Goal: Information Seeking & Learning: Compare options

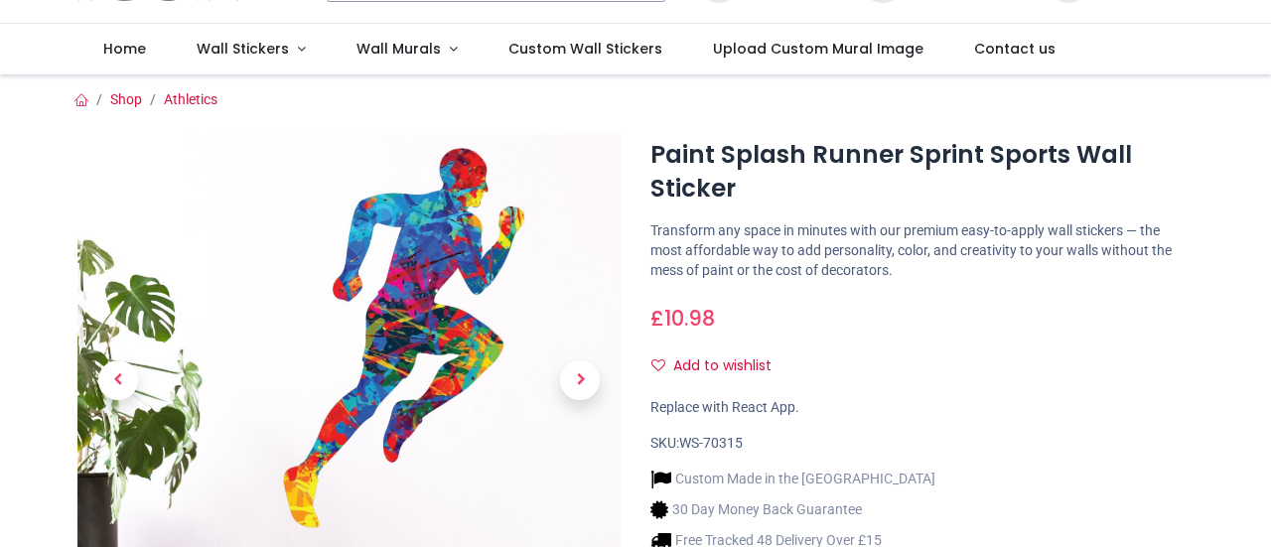
scroll to position [199, 0]
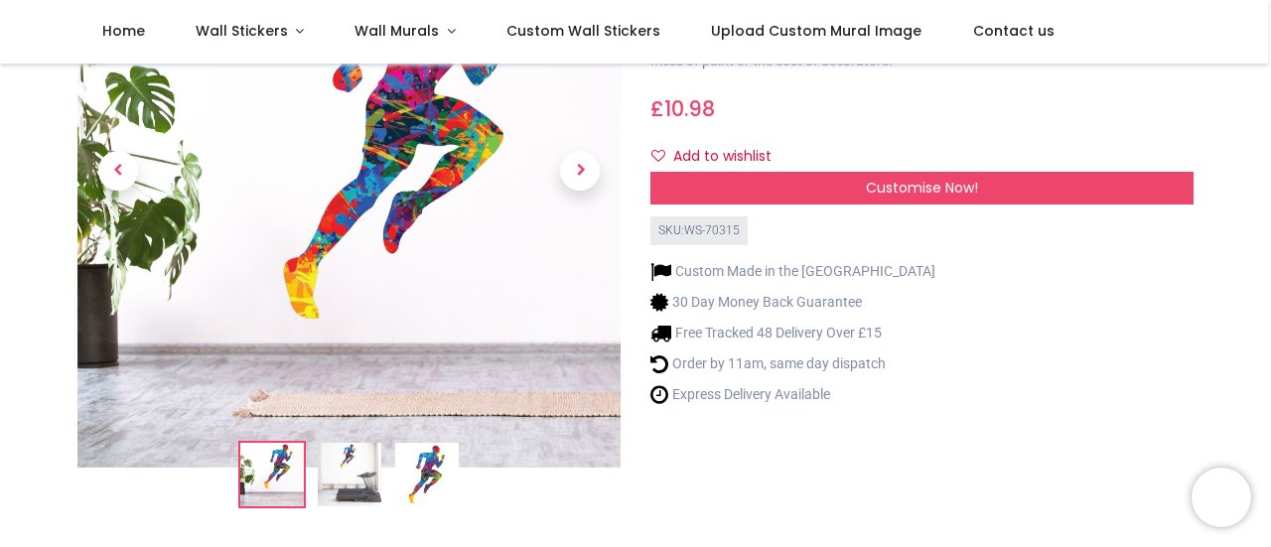
scroll to position [99, 0]
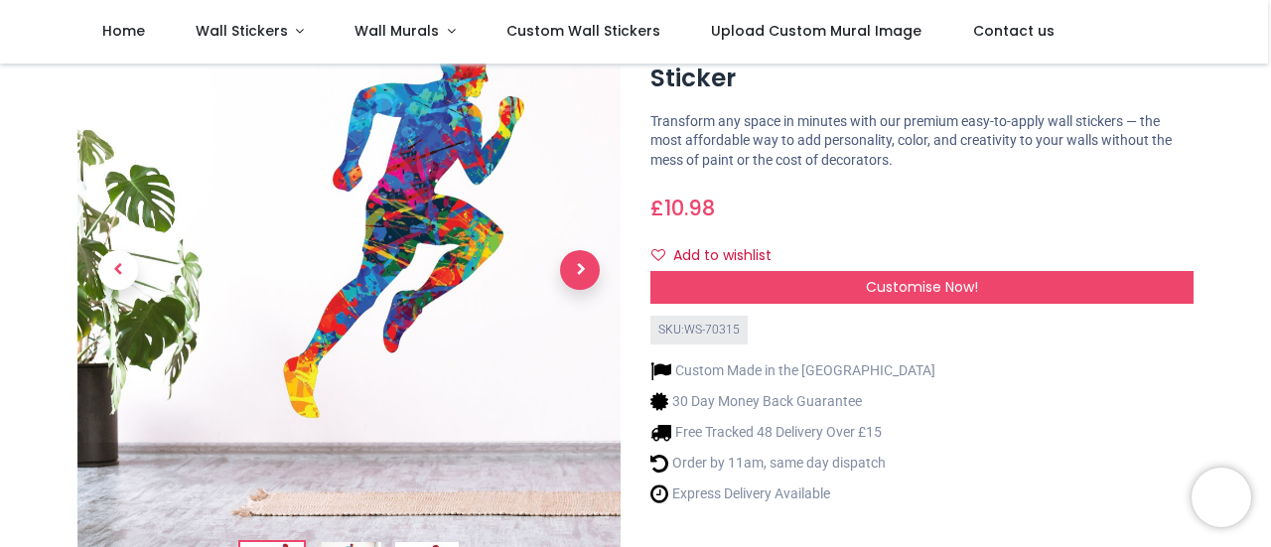
click at [578, 265] on span "Next" at bounding box center [580, 270] width 40 height 40
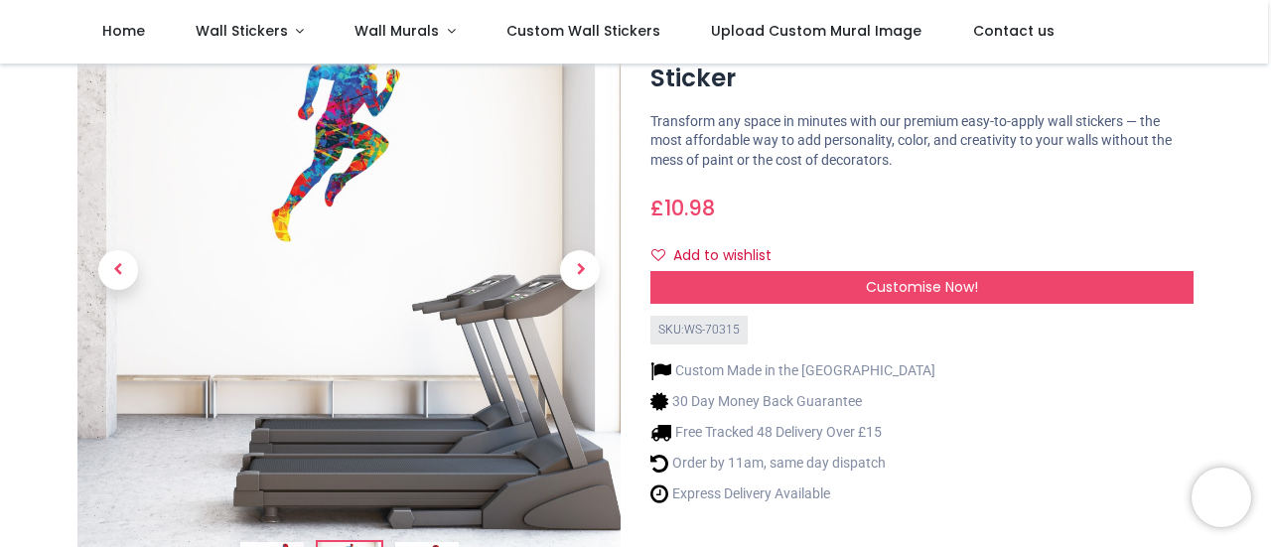
scroll to position [0, 0]
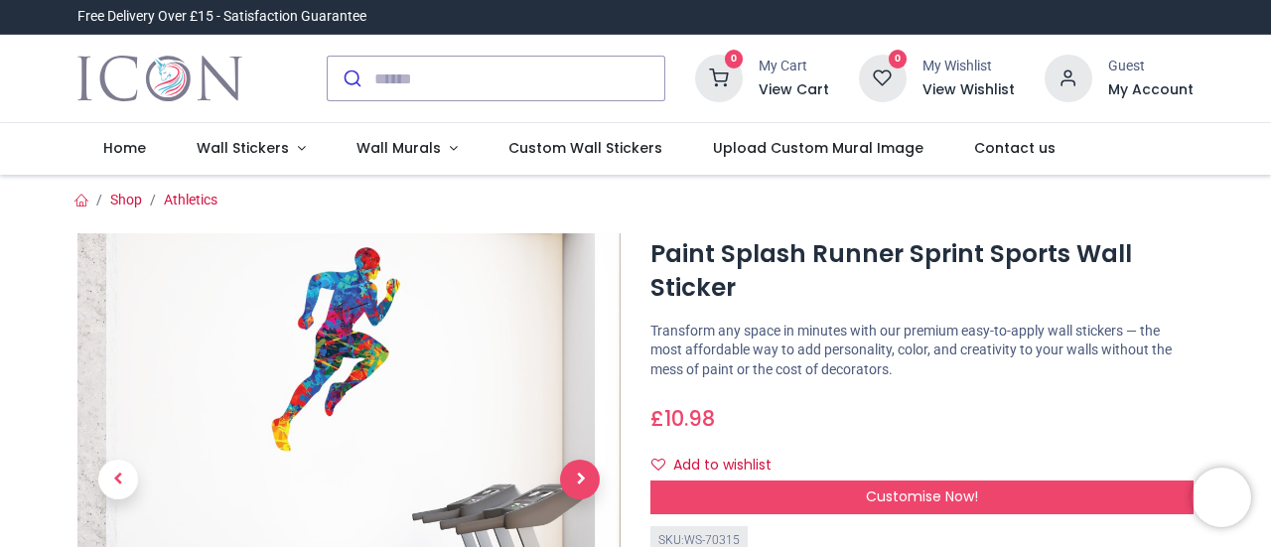
click at [577, 476] on span "Next" at bounding box center [580, 480] width 40 height 40
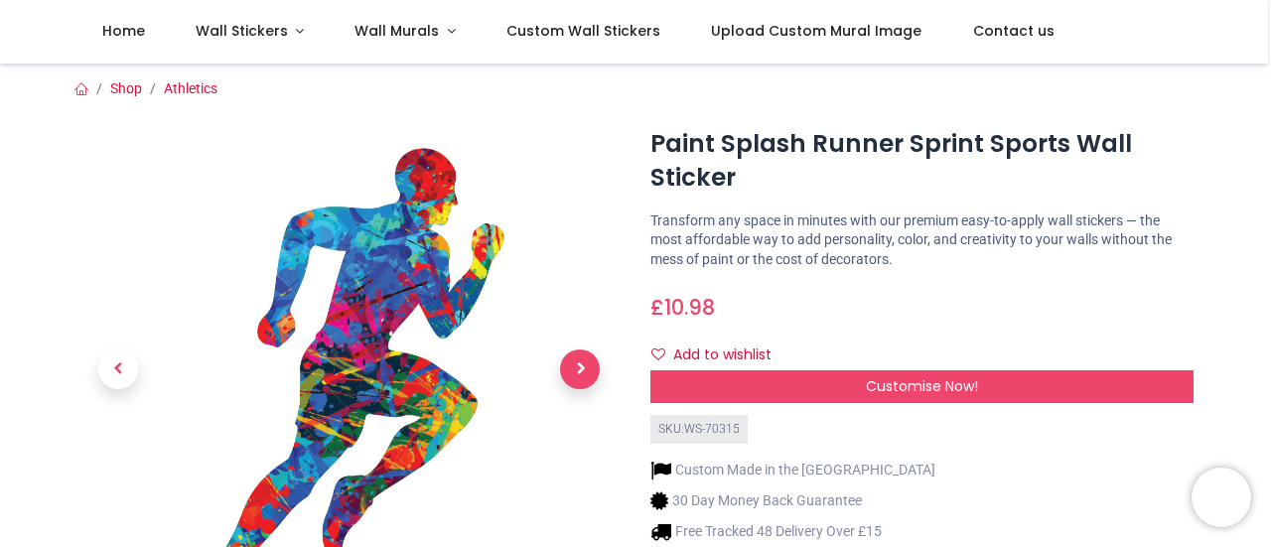
scroll to position [99, 0]
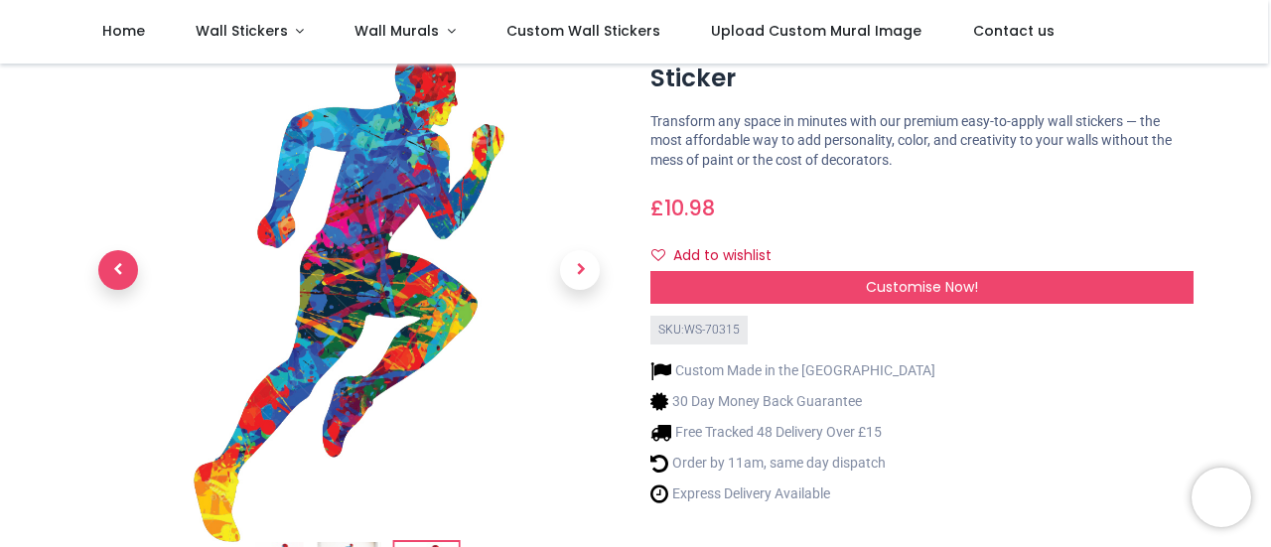
click at [121, 264] on span "Previous" at bounding box center [118, 270] width 40 height 40
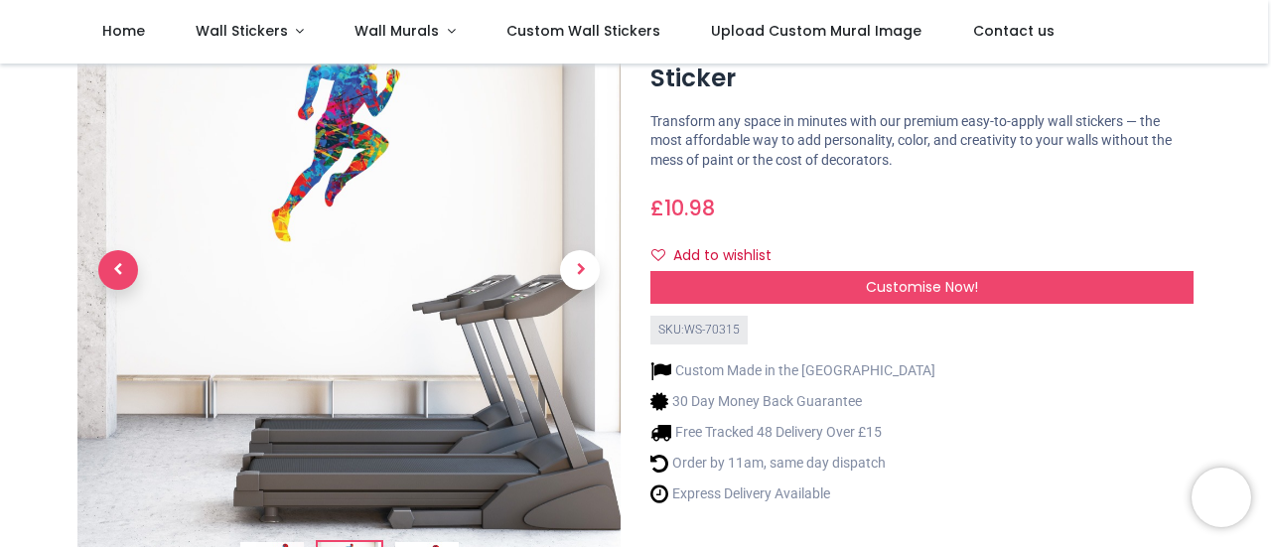
click at [121, 264] on span "Previous" at bounding box center [118, 270] width 40 height 40
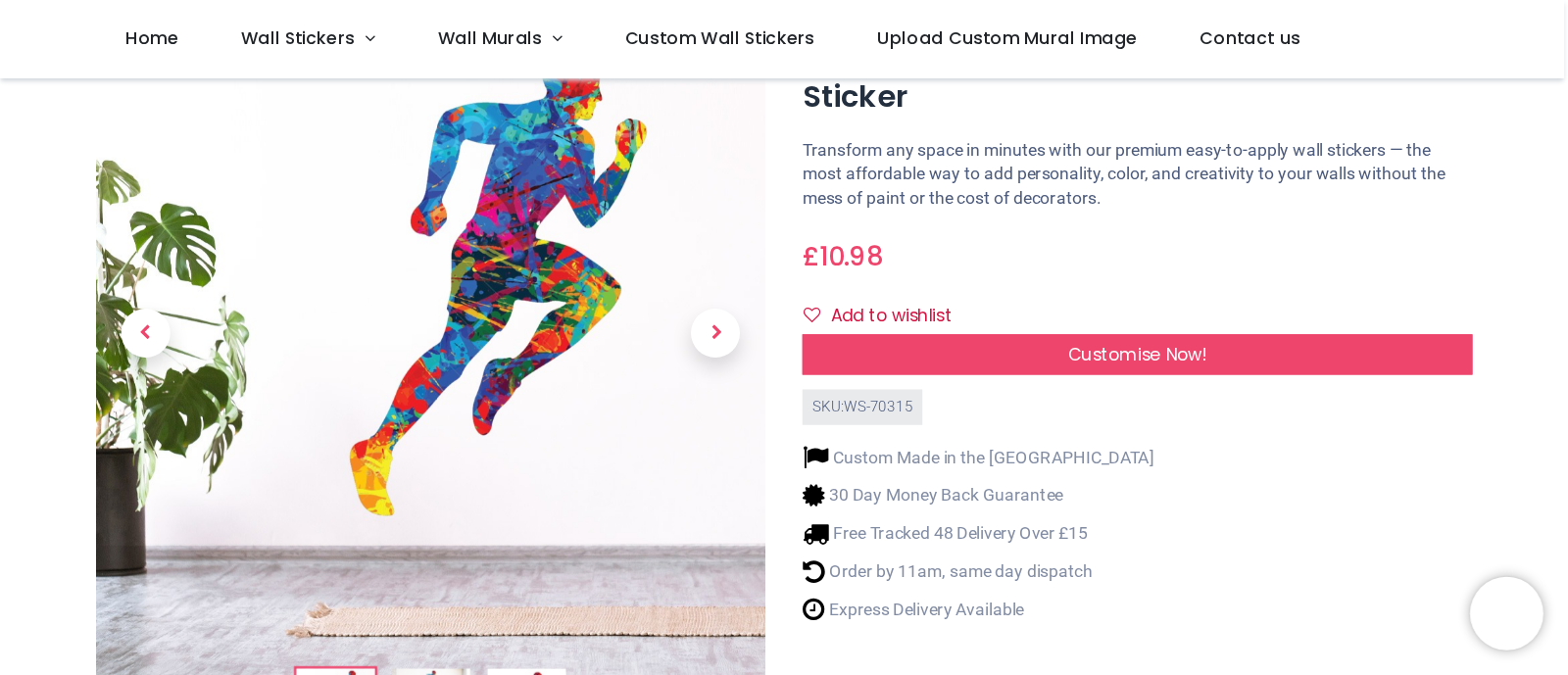
scroll to position [0, 0]
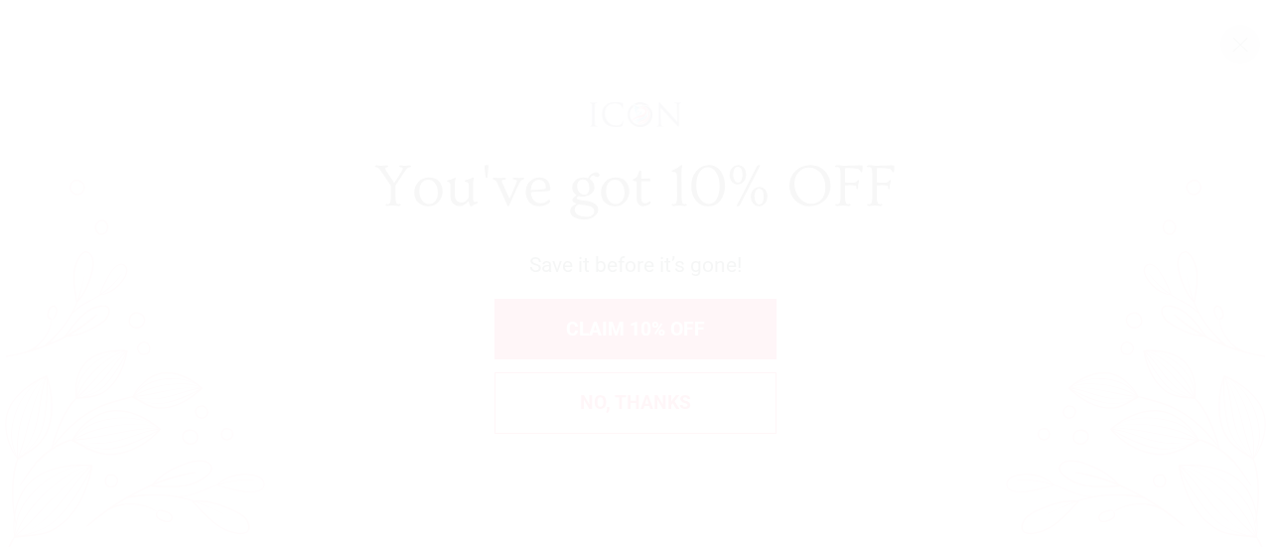
click at [1238, 43] on span "X" at bounding box center [1240, 44] width 18 height 26
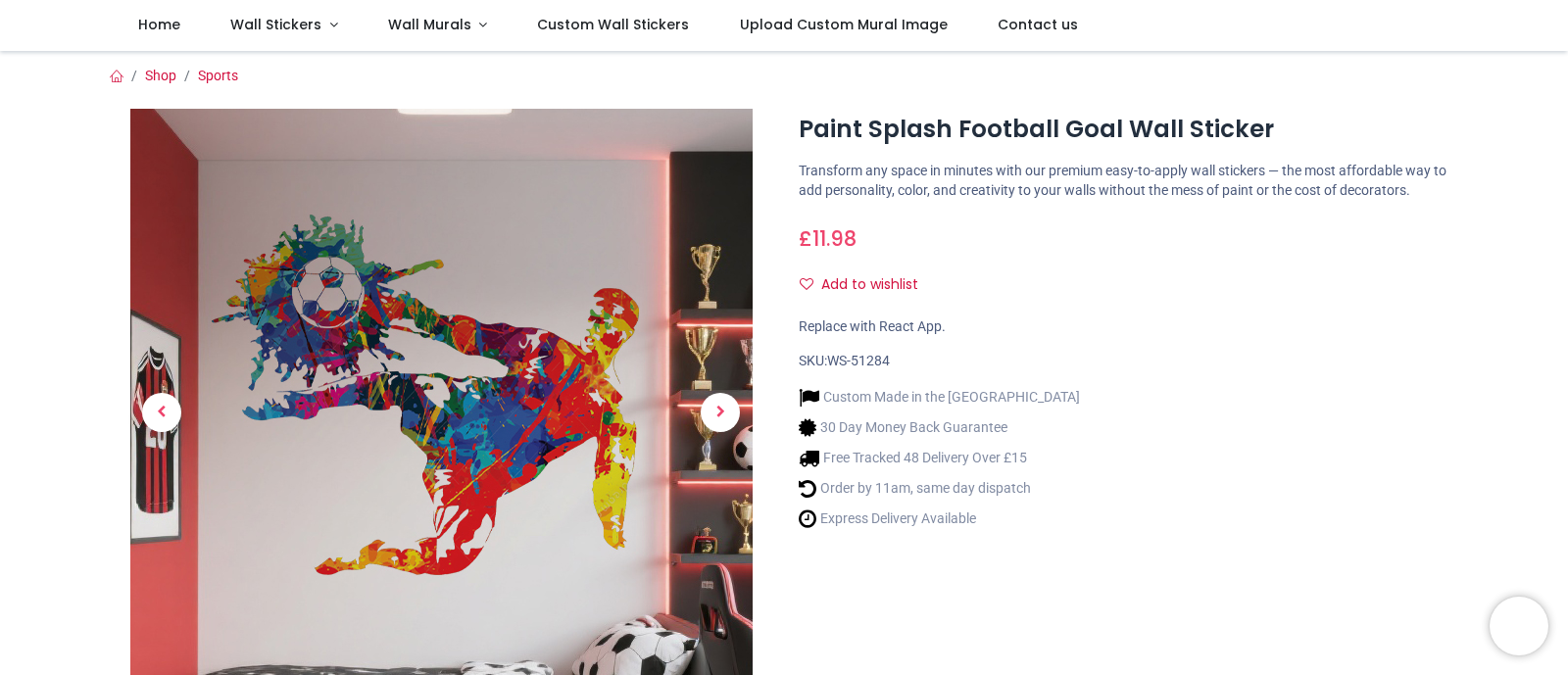
scroll to position [122, 0]
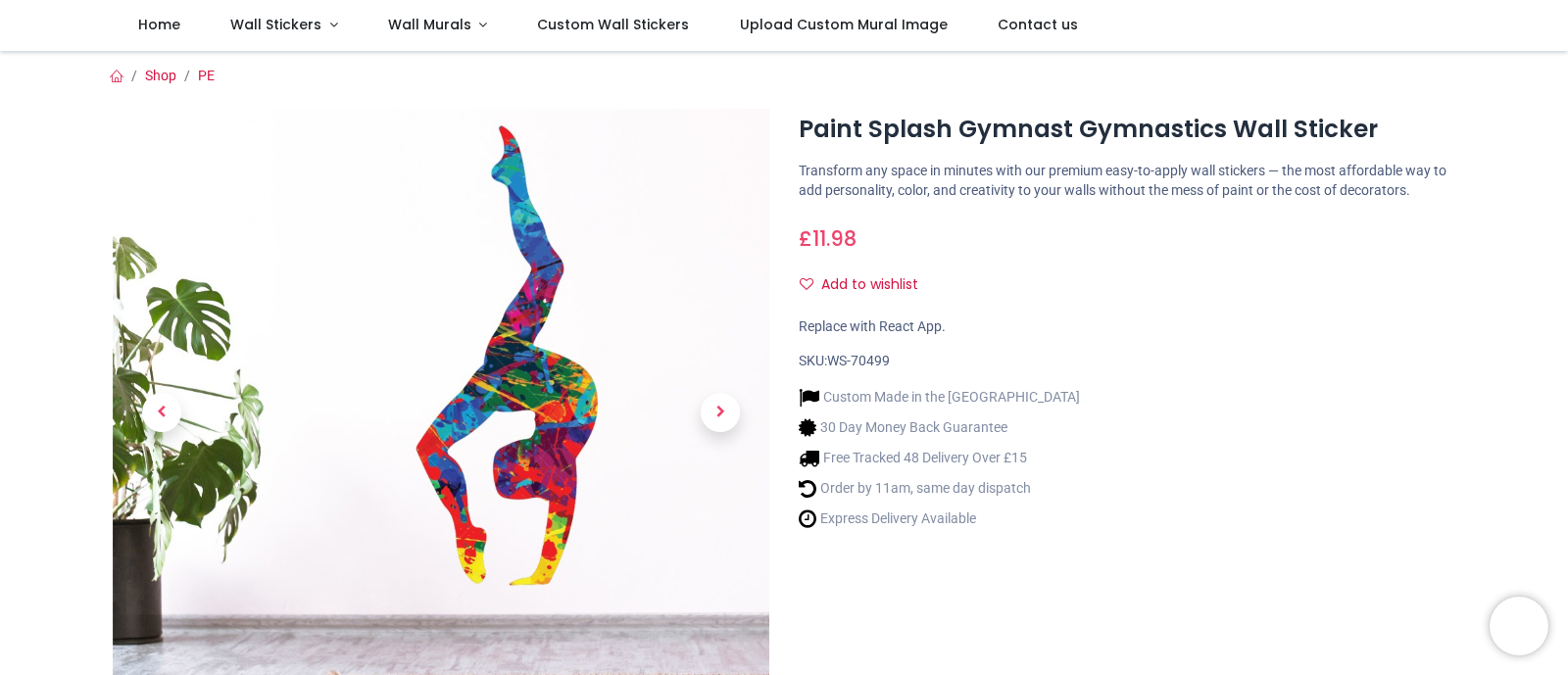
scroll to position [122, 0]
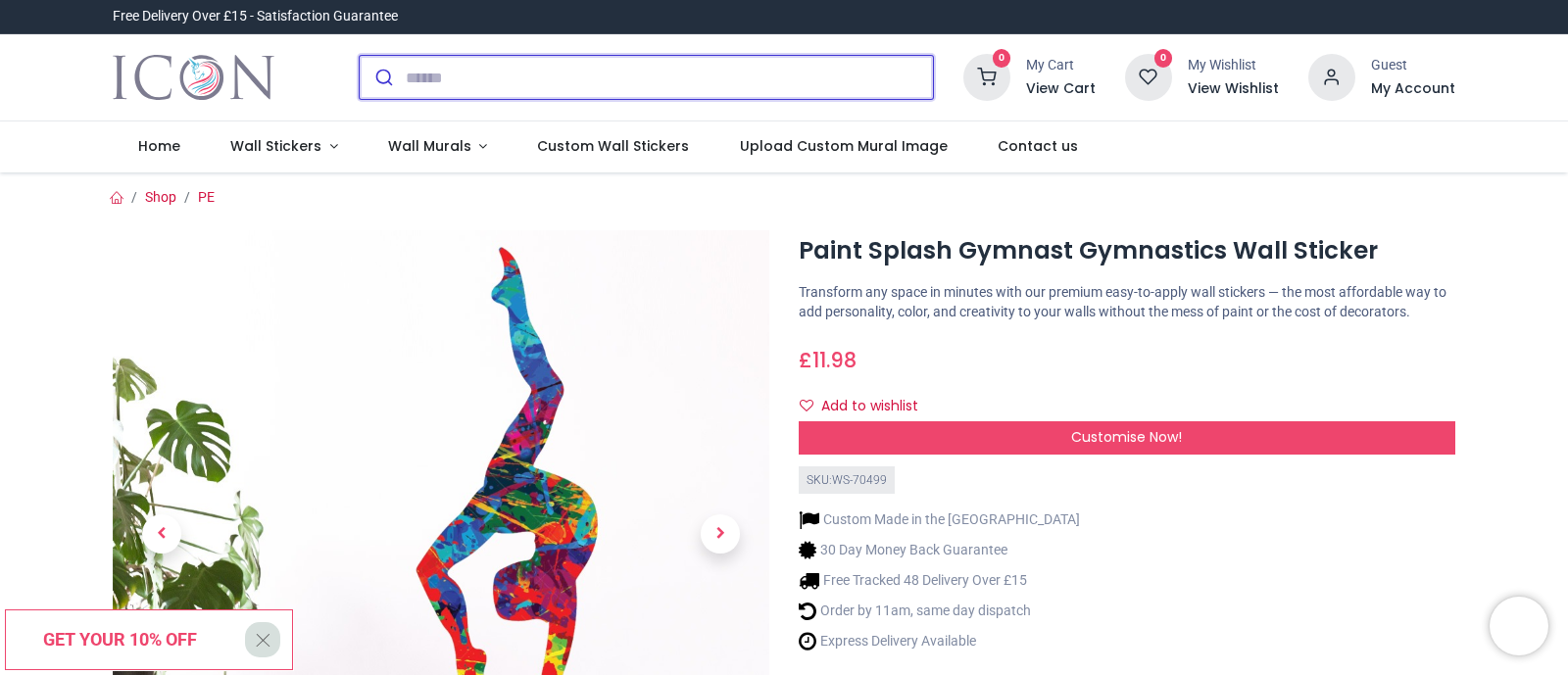
click at [632, 74] on input "search" at bounding box center [669, 78] width 527 height 43
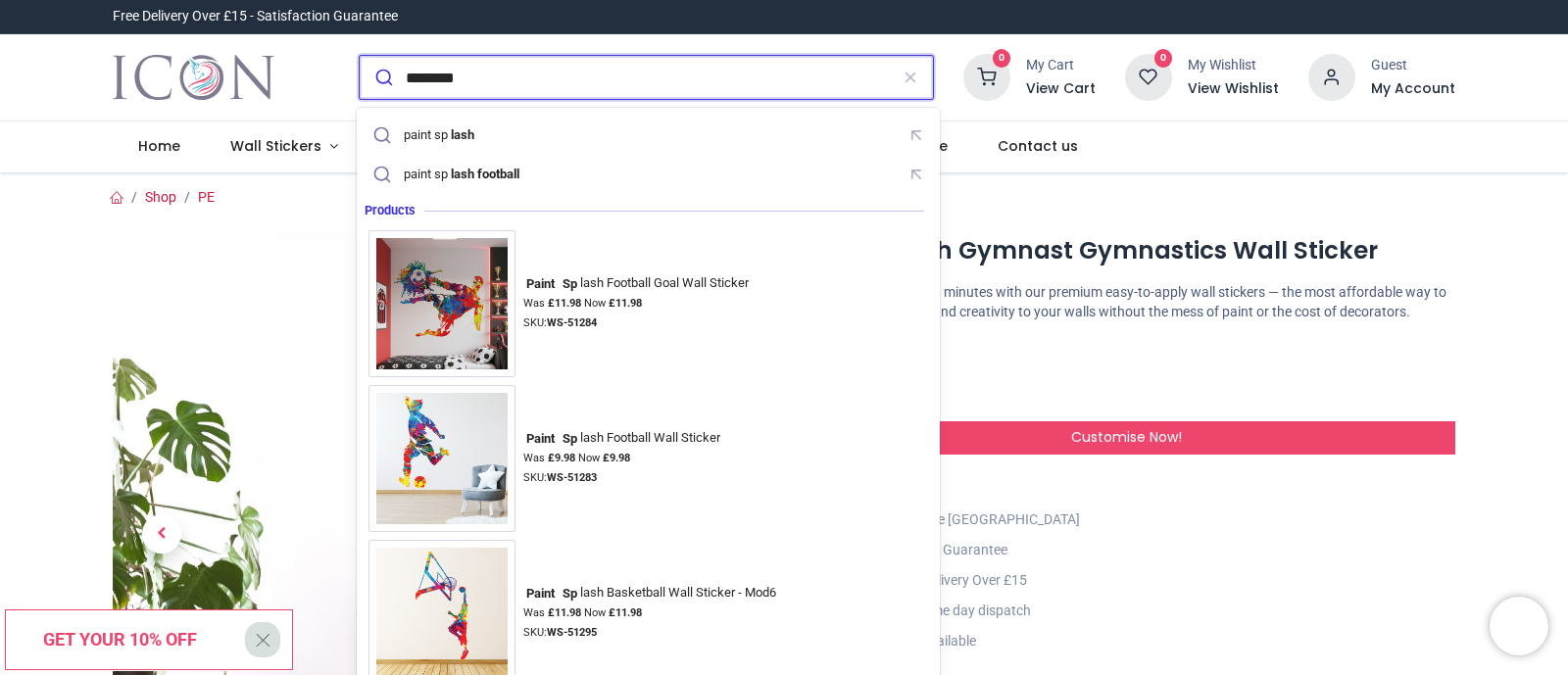
type input "*********"
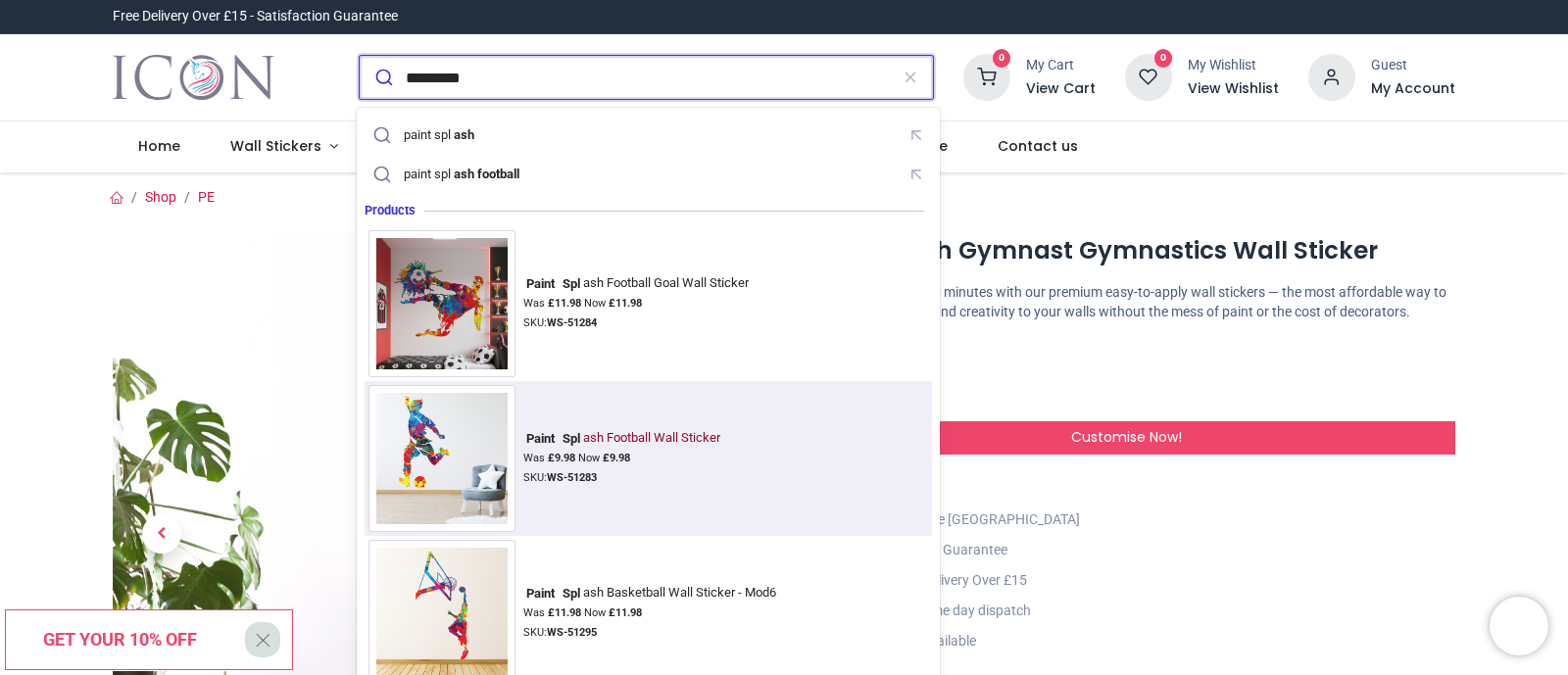
click at [441, 447] on img at bounding box center [441, 458] width 147 height 147
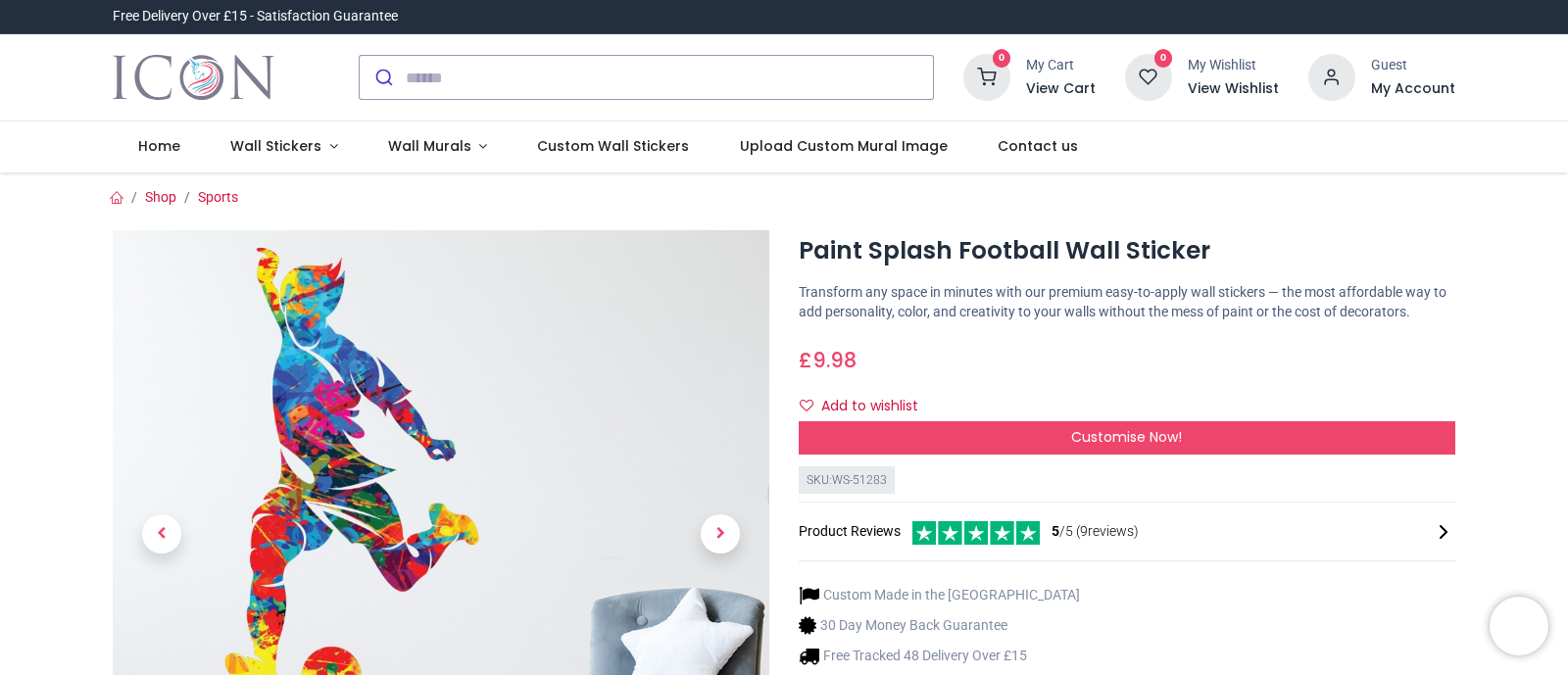
click at [1299, 242] on h1 "Paint Splash Football Wall Sticker" at bounding box center [1126, 251] width 656 height 34
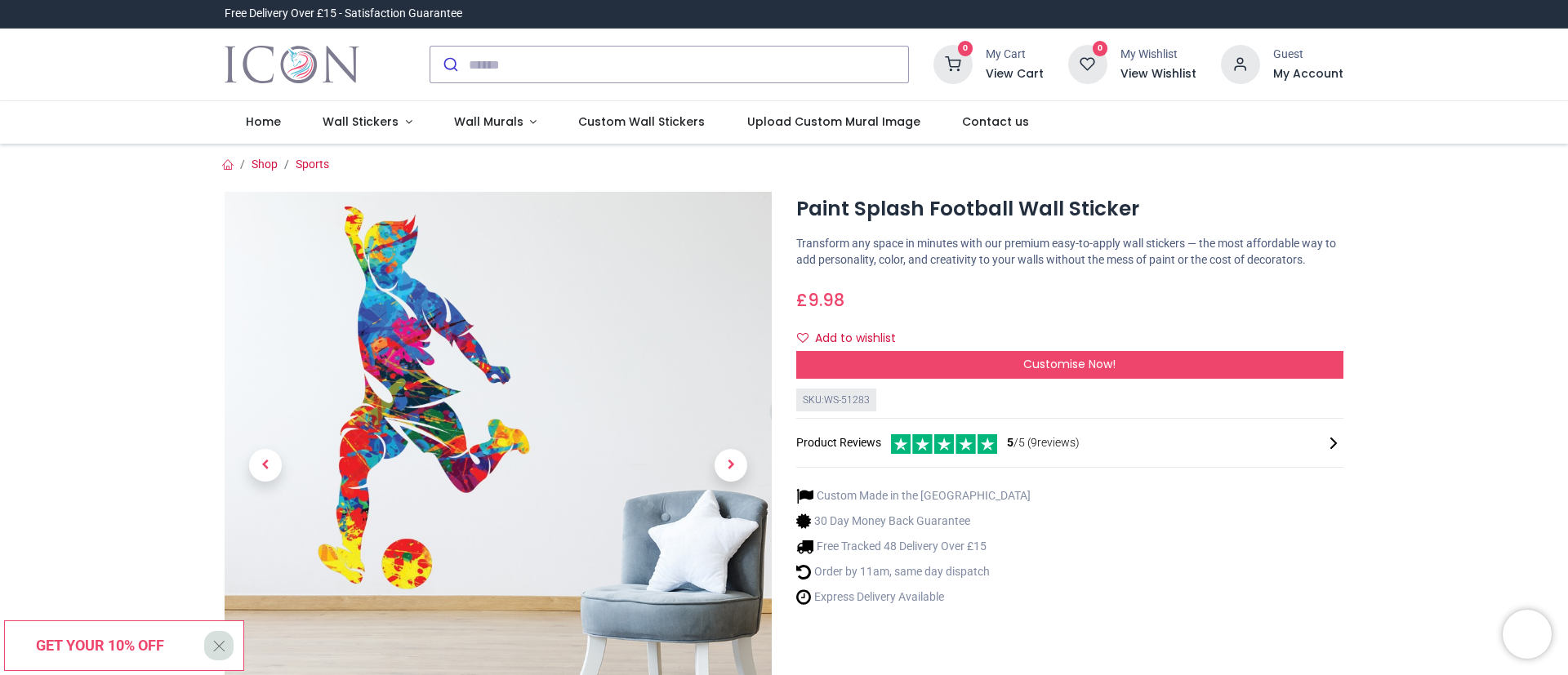
drag, startPoint x: 1306, startPoint y: 2, endPoint x: 1056, endPoint y: 183, distance: 308.6
click at [1056, 183] on div "Paint Splash Football Wall Sticker i" at bounding box center [784, 500] width 1143 height 654
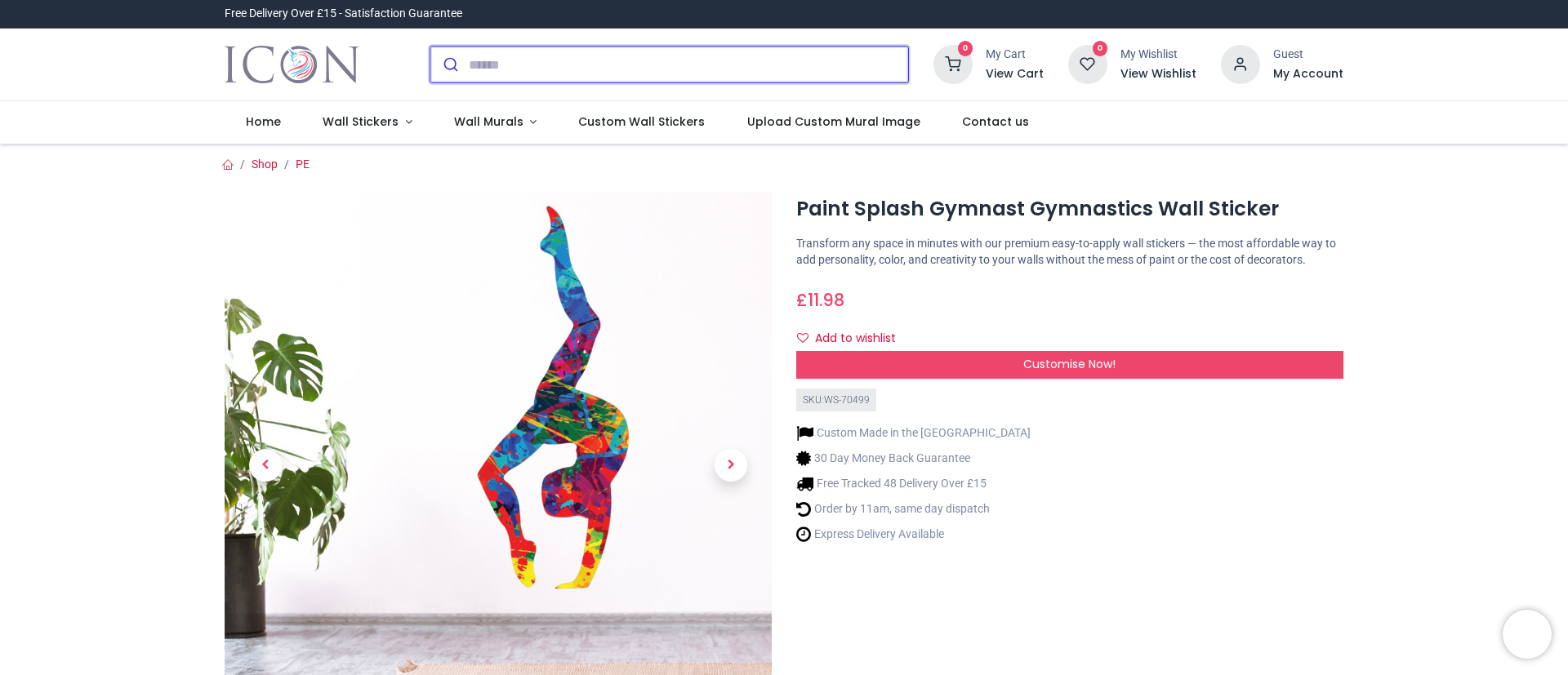
click at [696, 68] on input "search" at bounding box center [688, 65] width 439 height 36
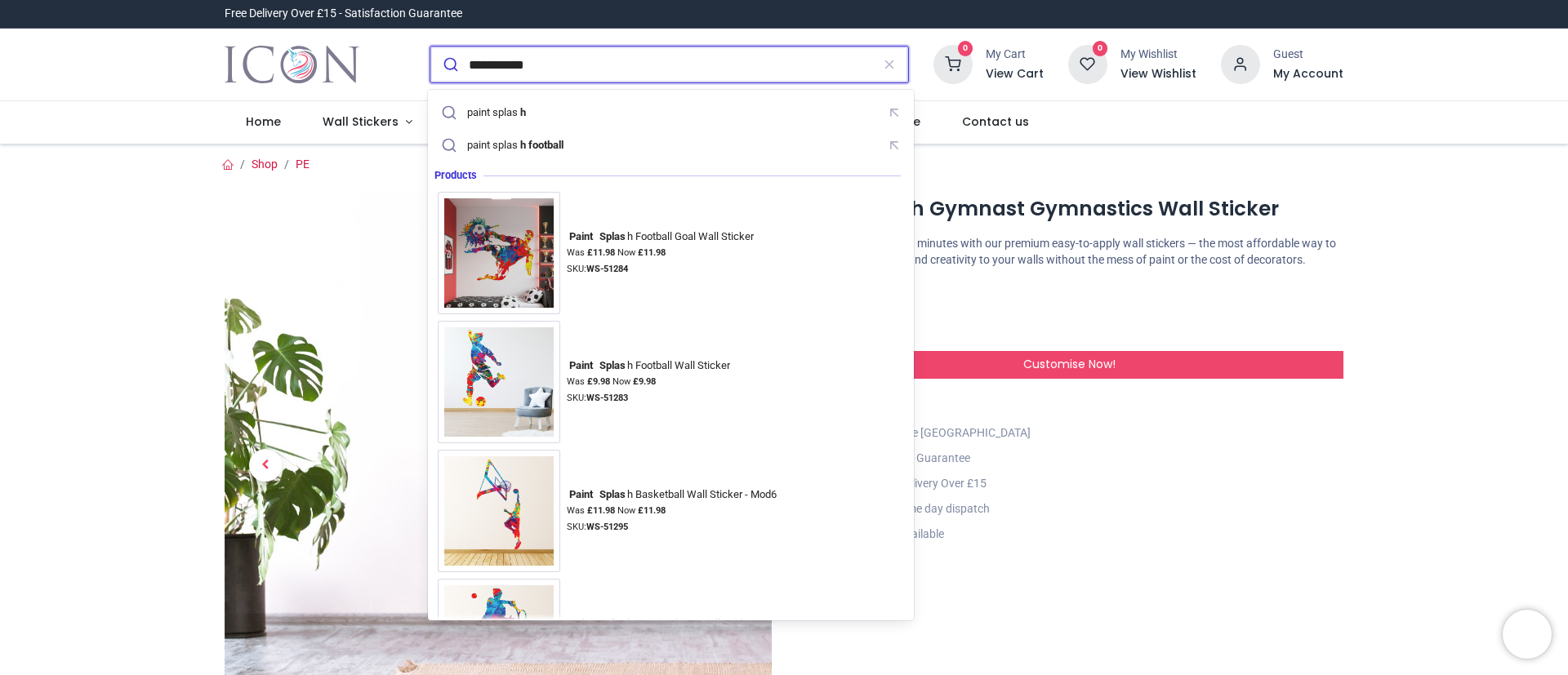
type input "**********"
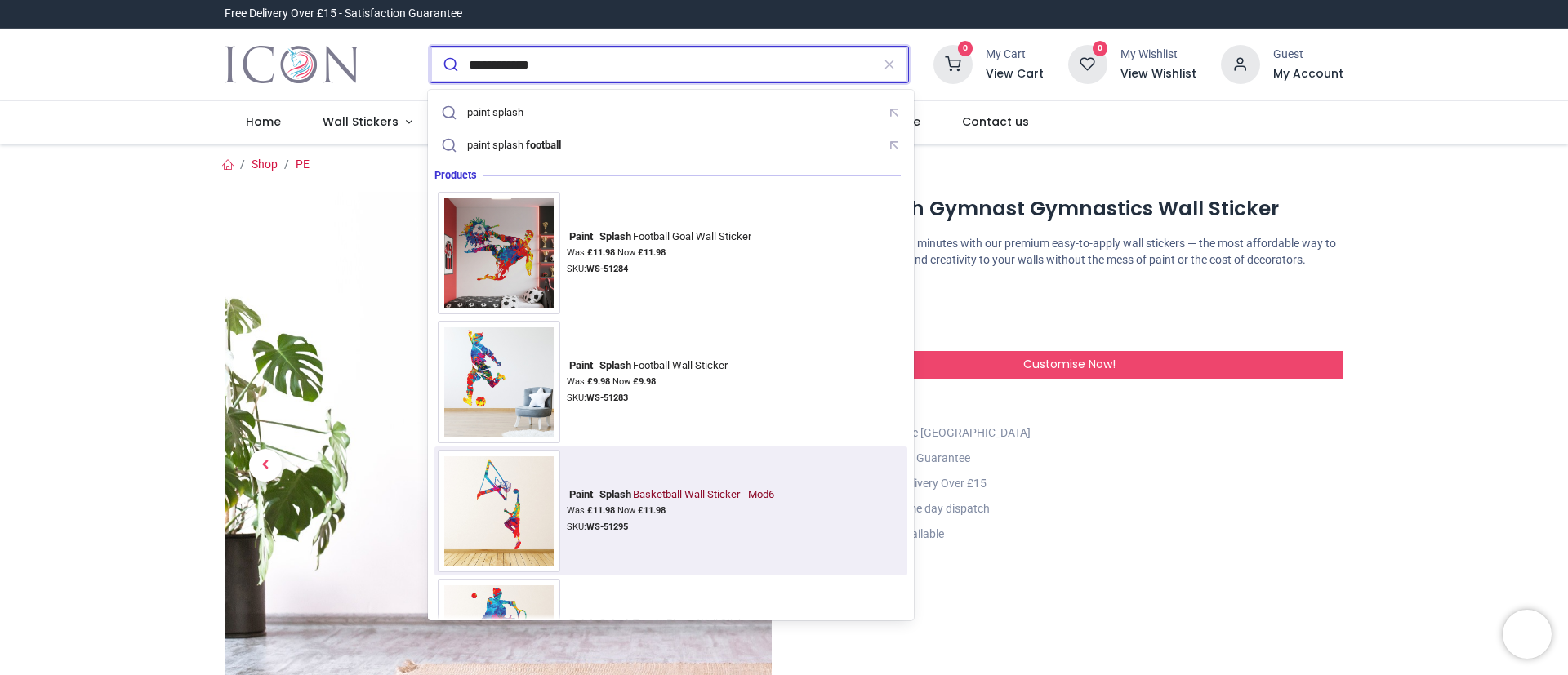
click at [572, 511] on div "Was £ 11.98 Now £ 11.98" at bounding box center [673, 511] width 213 height 13
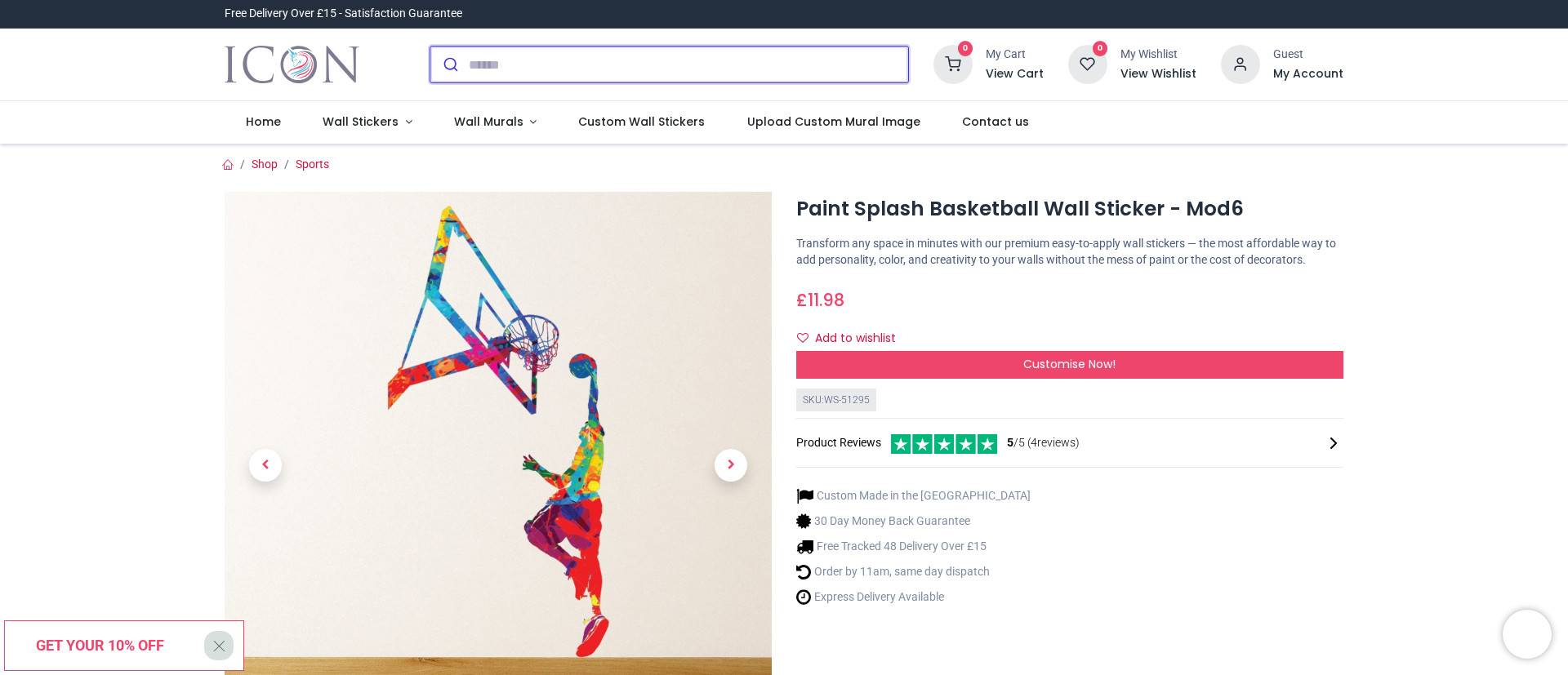
click at [626, 78] on input "search" at bounding box center [688, 65] width 439 height 36
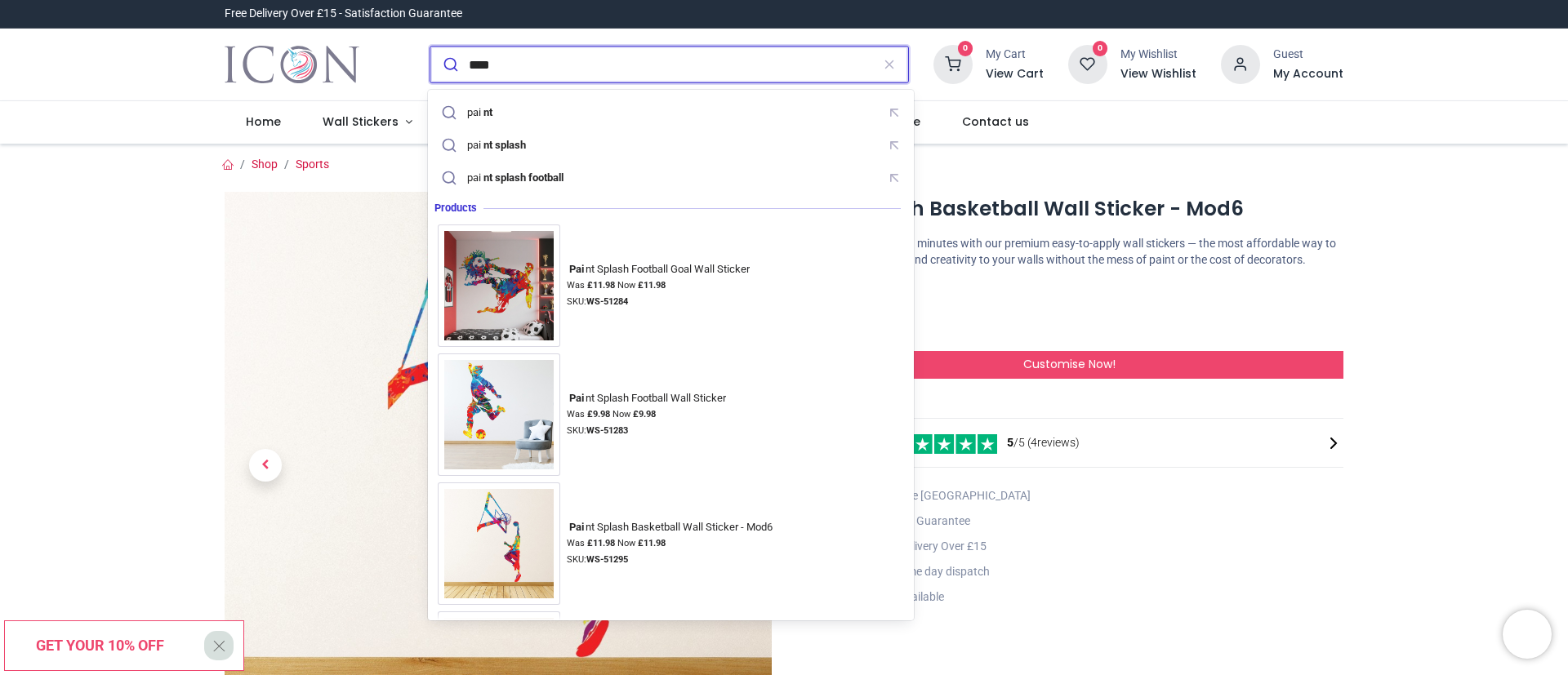
type input "*****"
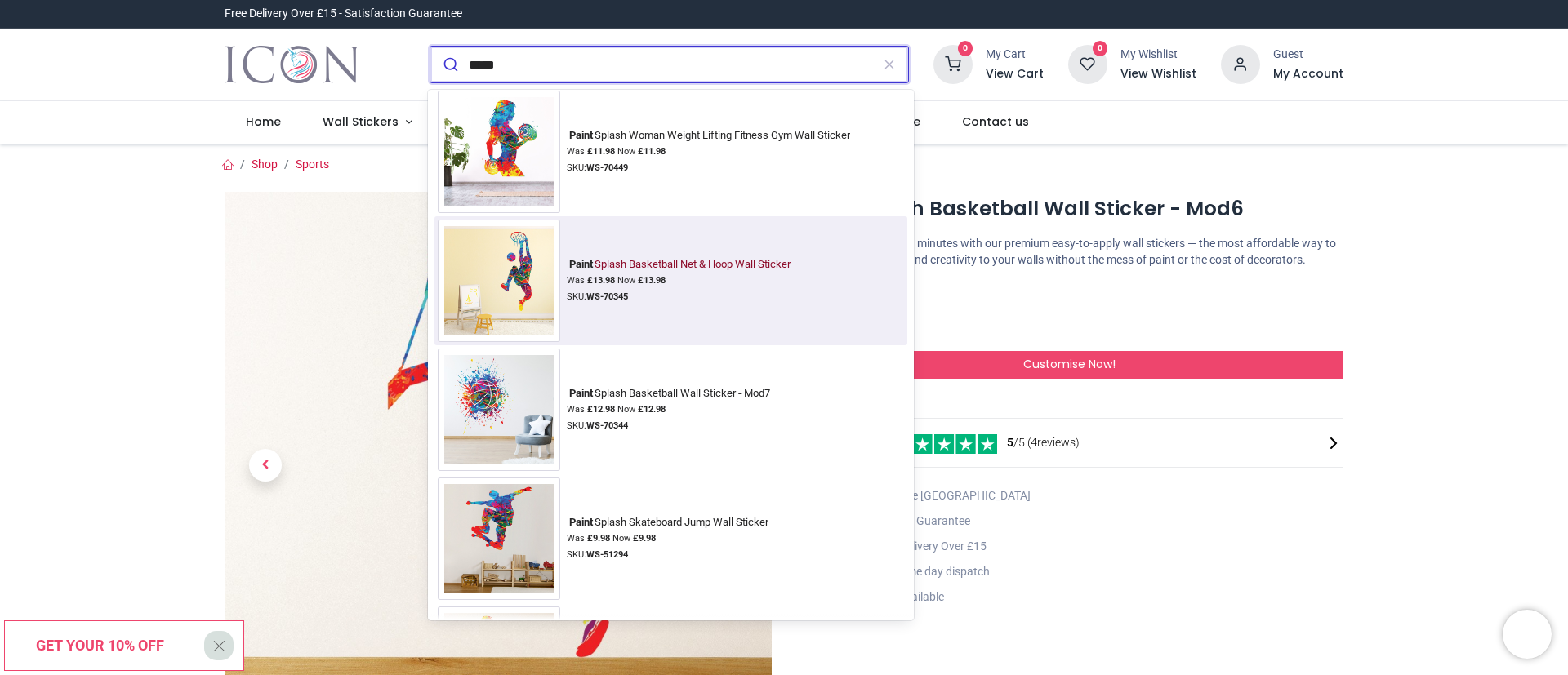
scroll to position [980, 0]
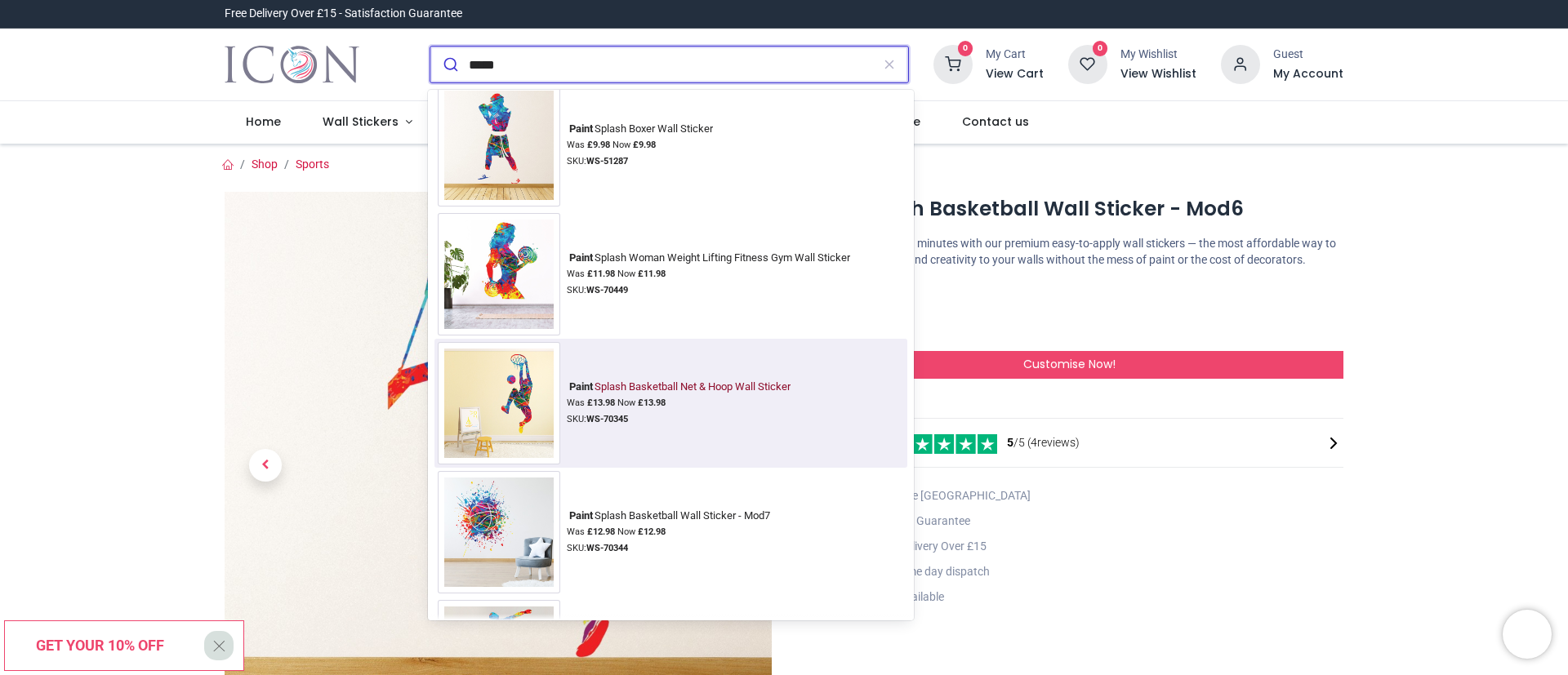
click at [762, 395] on div "Paint Splash Basketball Net & Hoop Wall Sticker Was £ 13.98 Now £ 13.98 SKU: WS…" at bounding box center [681, 404] width 229 height 47
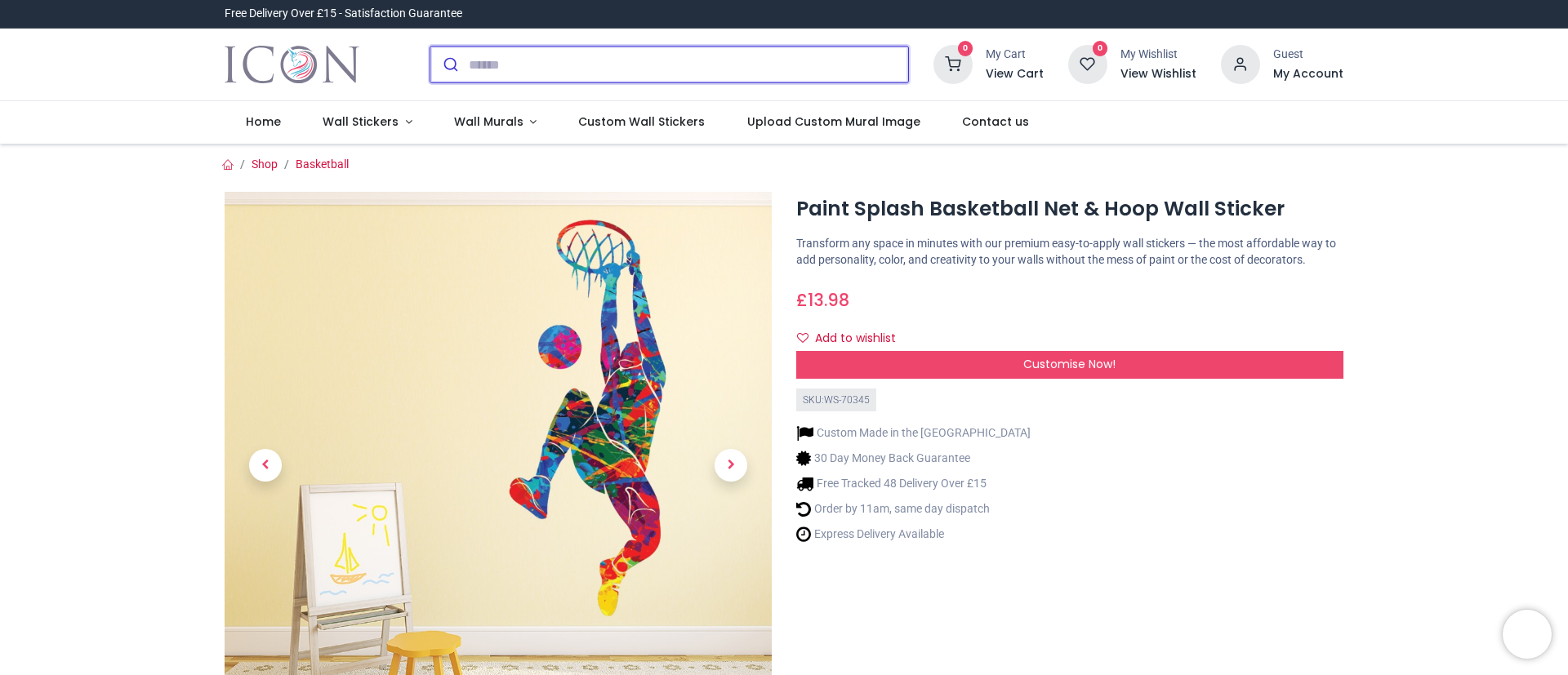
click at [688, 67] on input "search" at bounding box center [688, 65] width 439 height 36
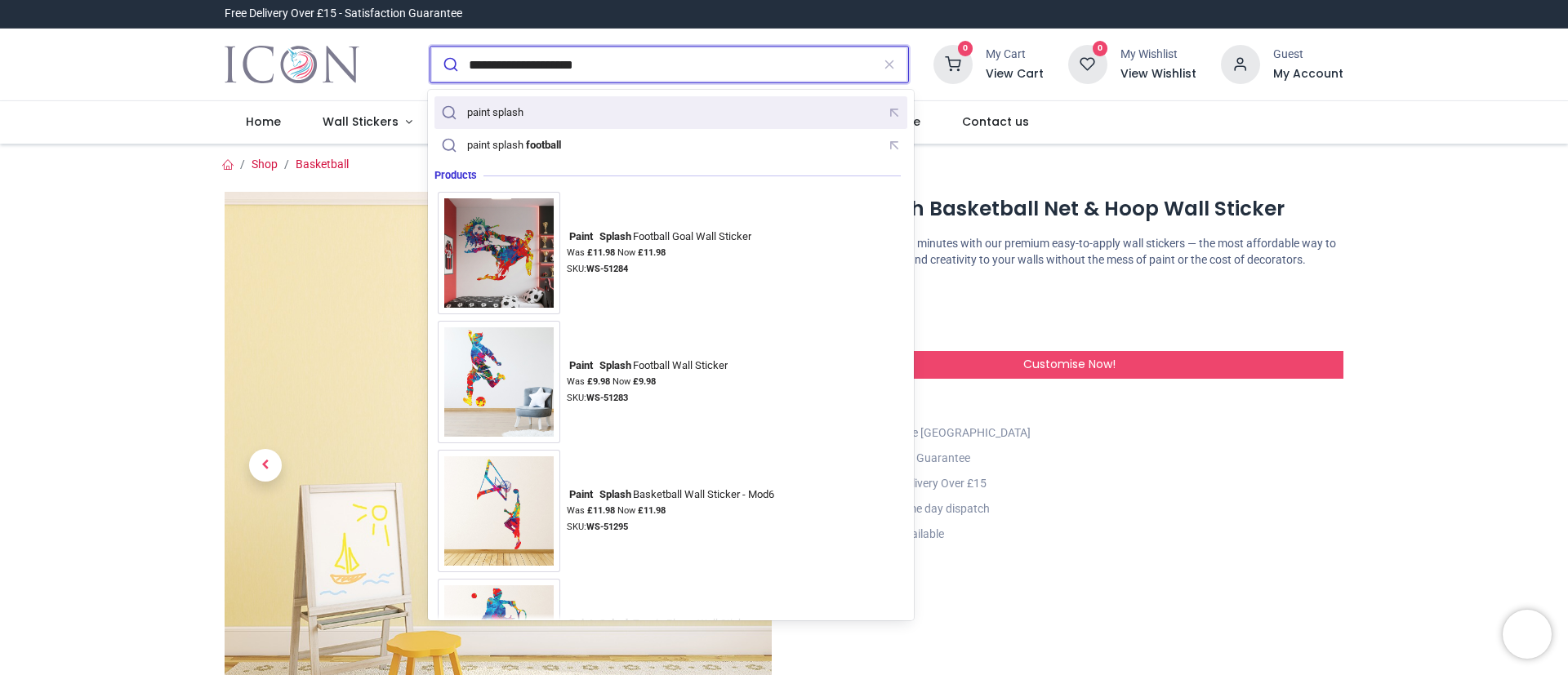
type input "**********"
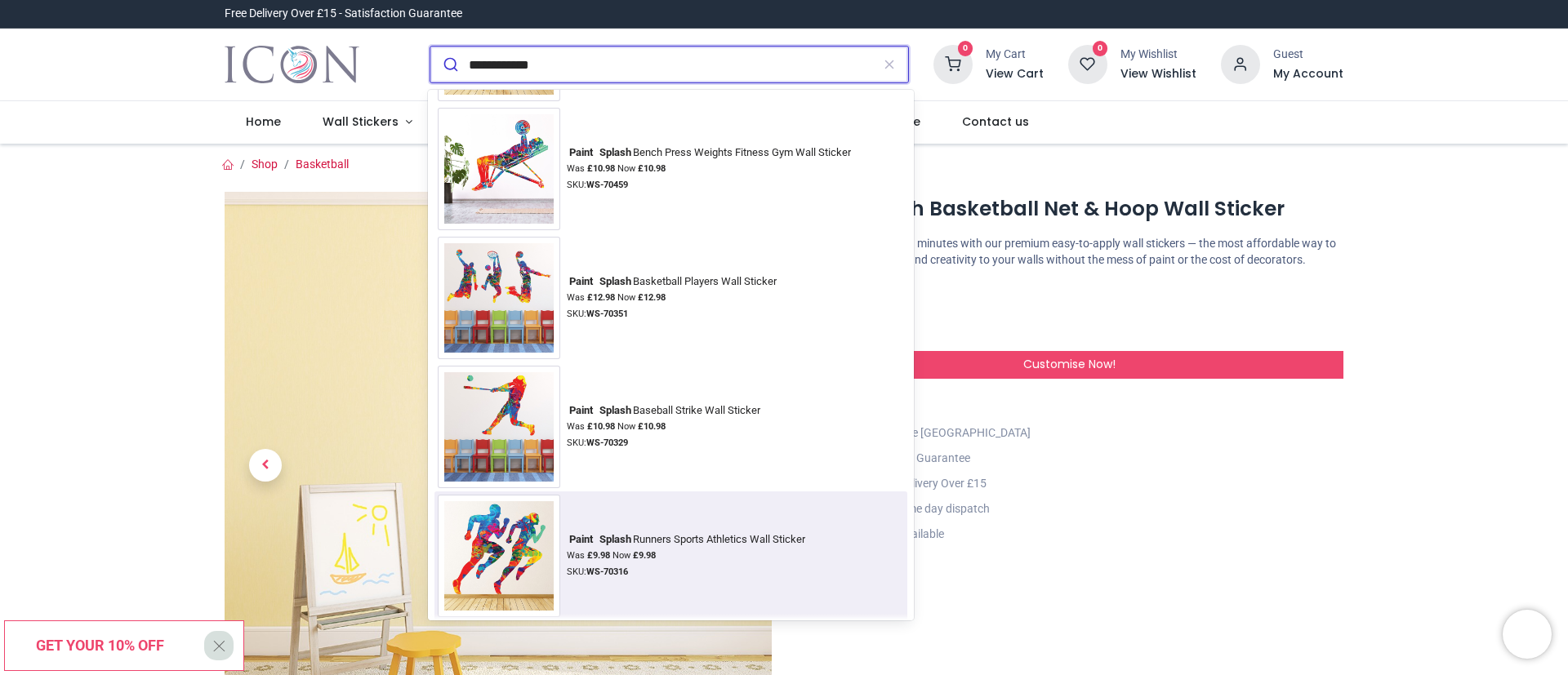
scroll to position [2793, 0]
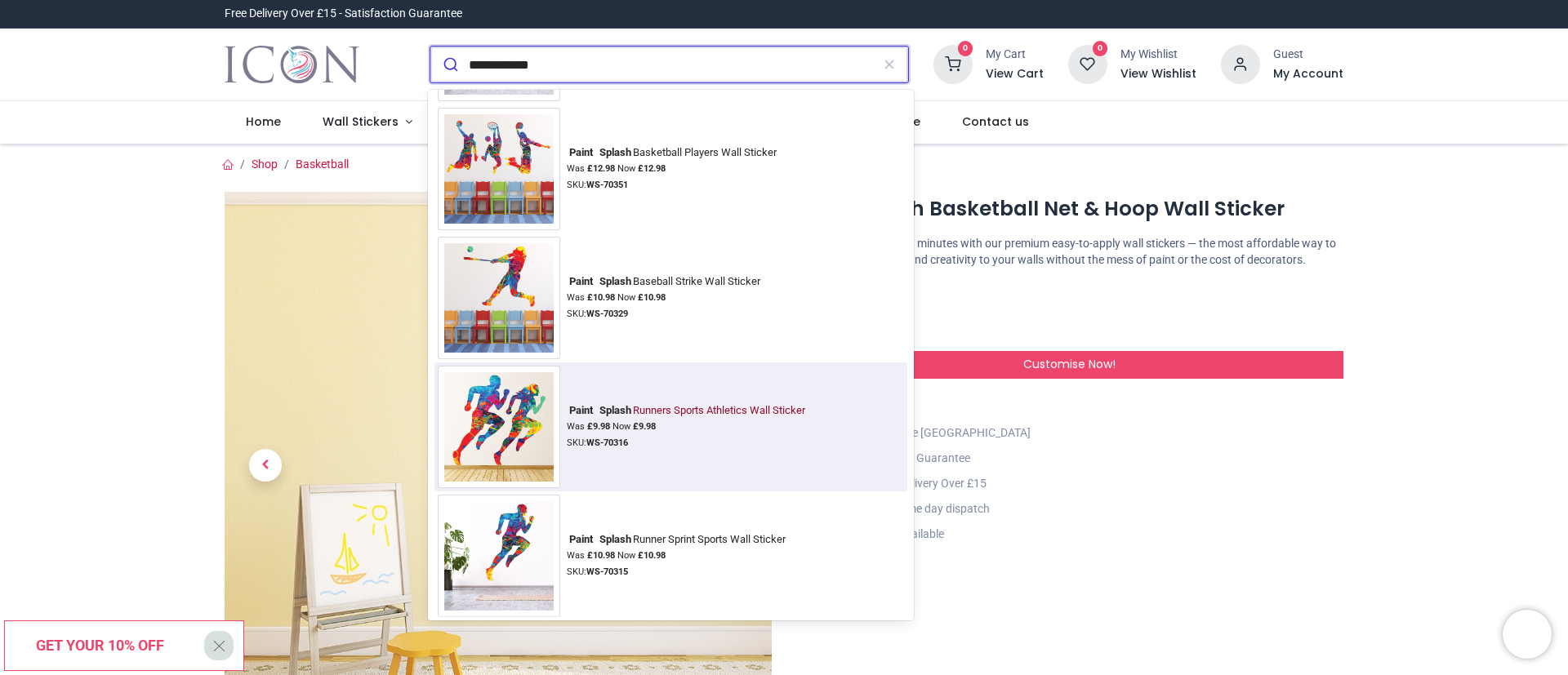
click at [479, 455] on img at bounding box center [498, 427] width 123 height 123
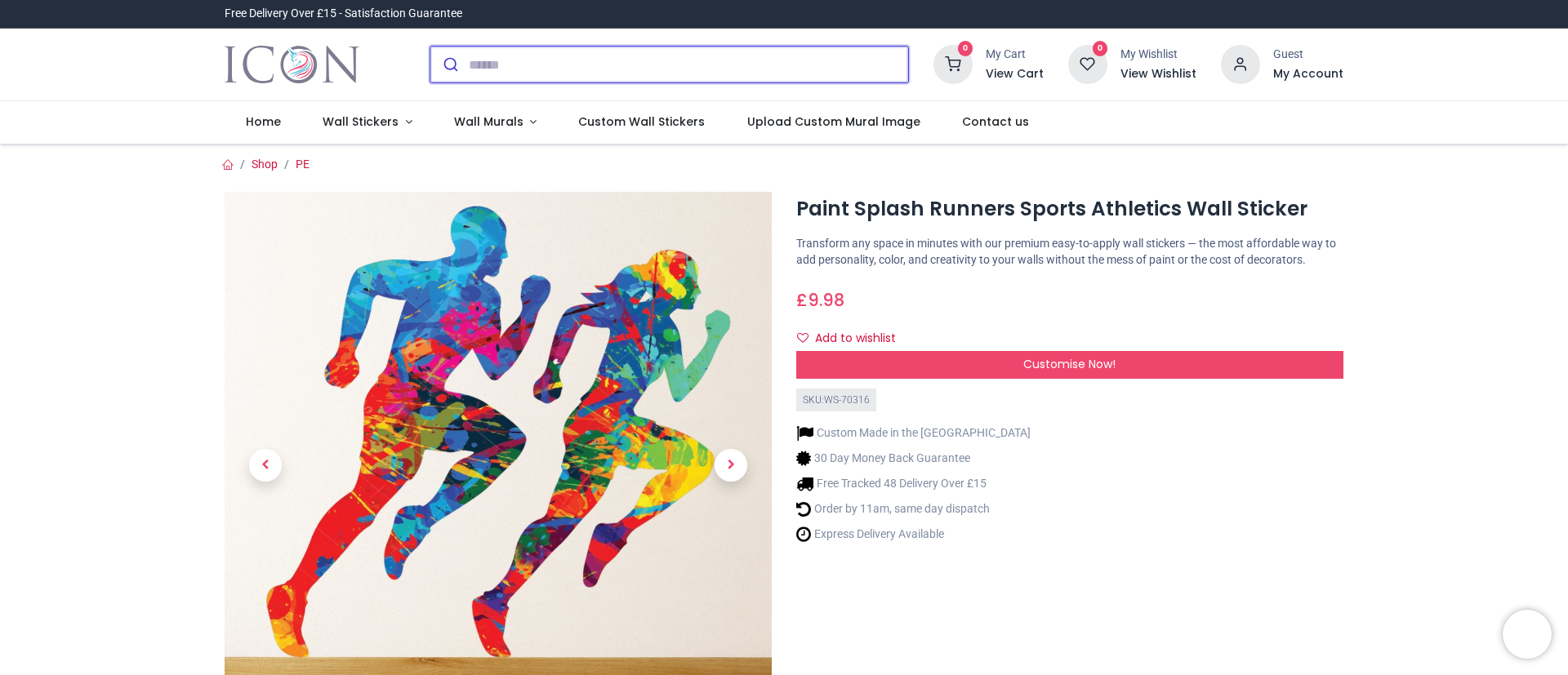
click at [646, 76] on input "search" at bounding box center [688, 65] width 439 height 36
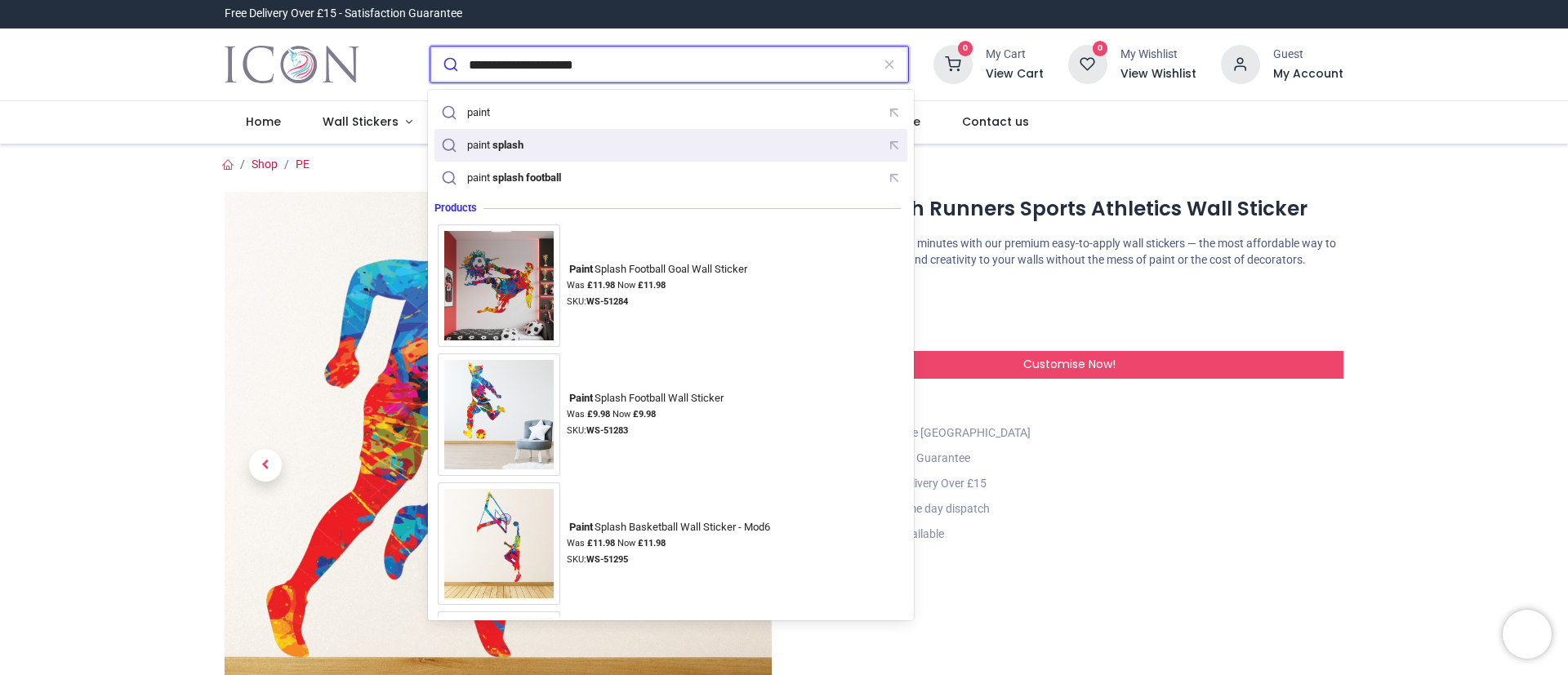
type input "*****"
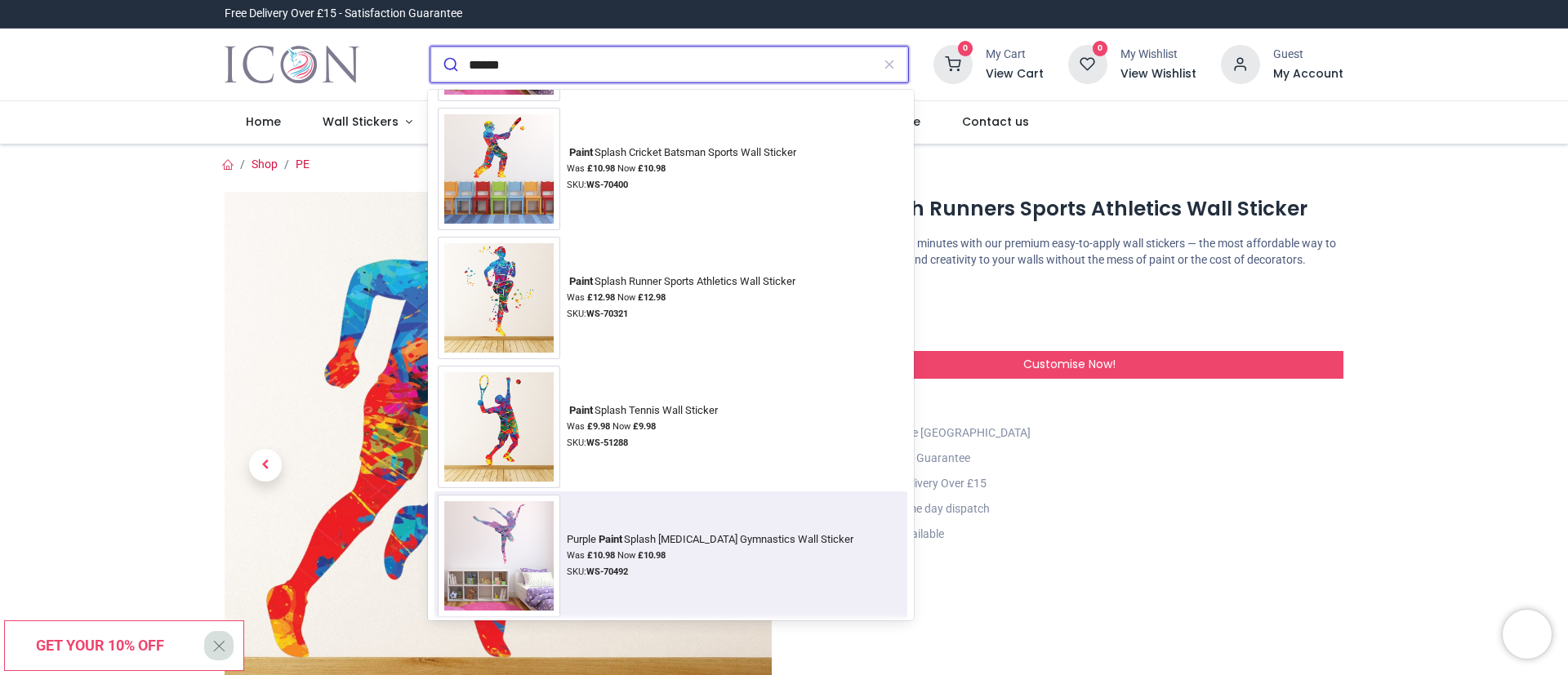
scroll to position [5148, 0]
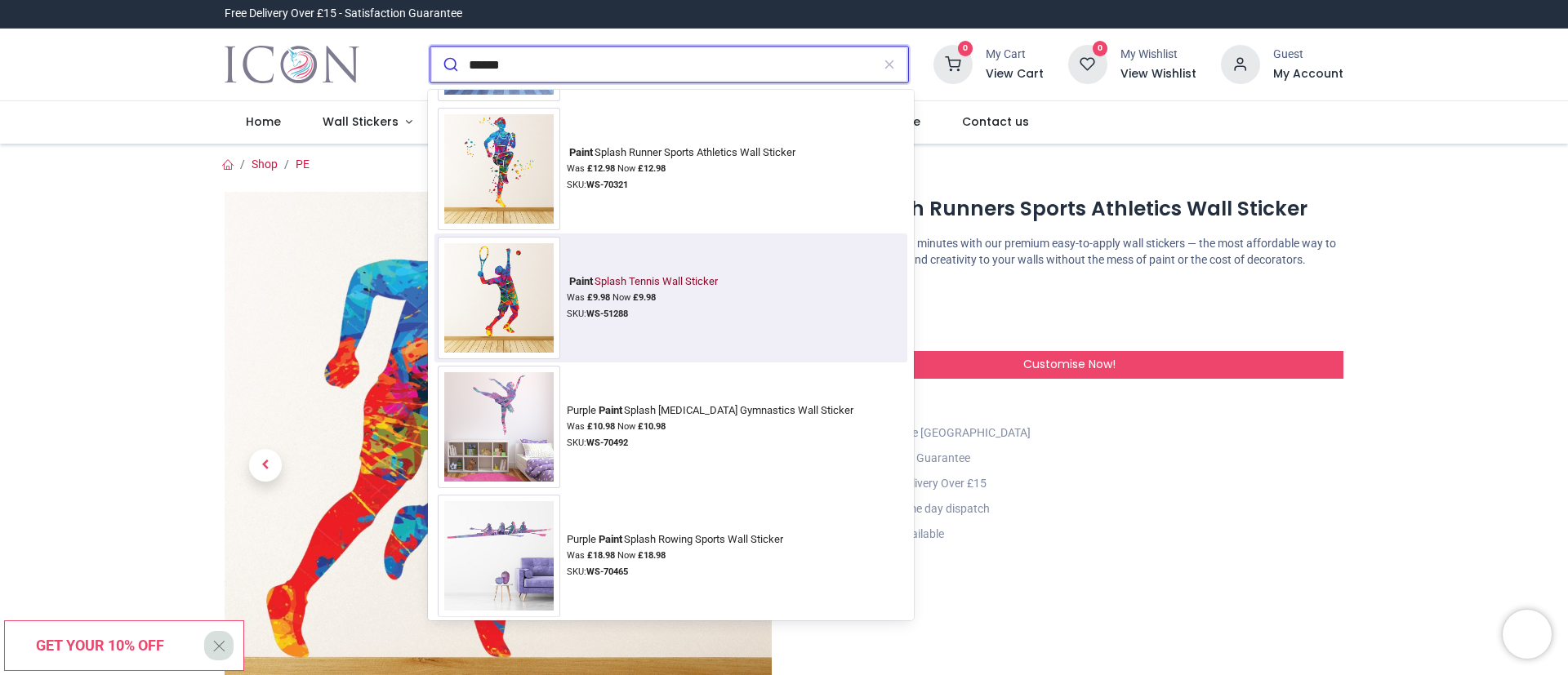
click at [511, 283] on img at bounding box center [498, 298] width 123 height 123
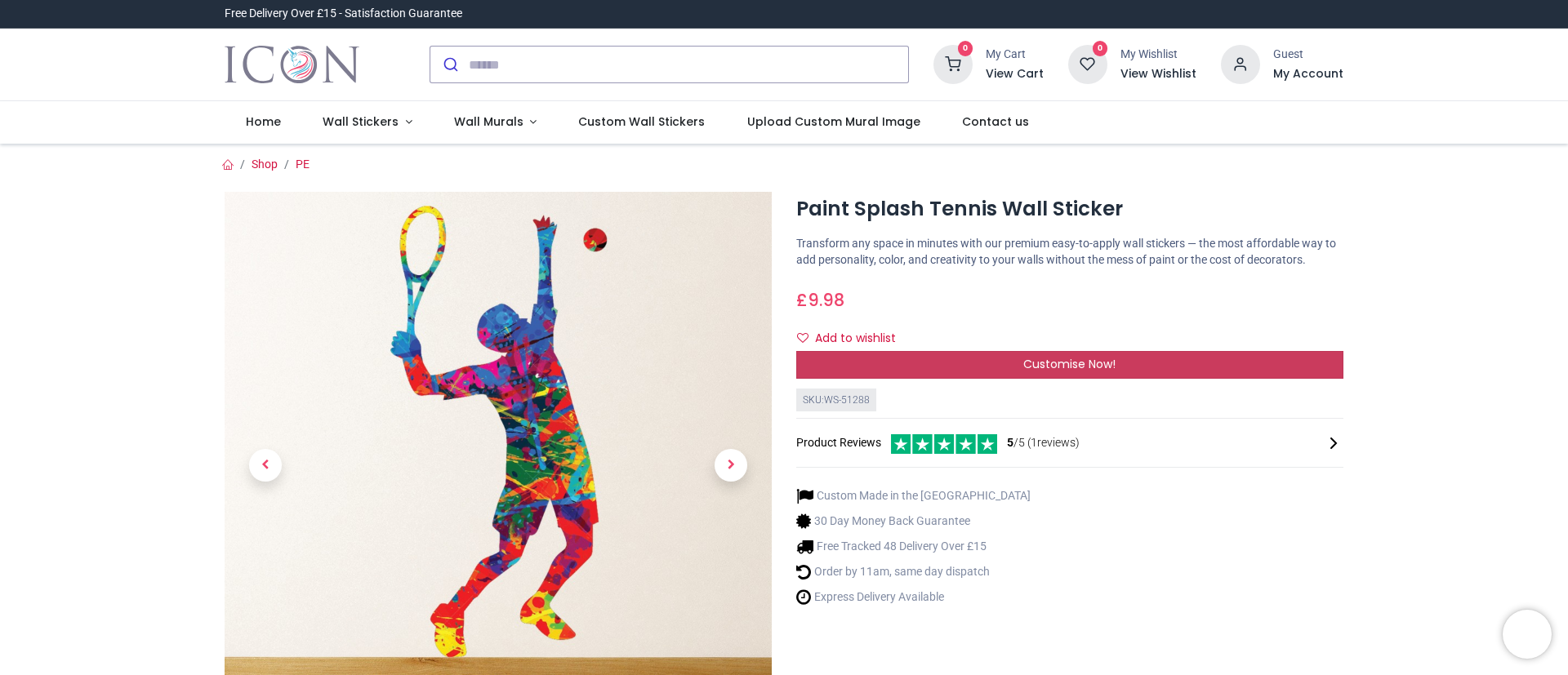
click at [1186, 368] on div "Customise Now!" at bounding box center [1069, 365] width 547 height 28
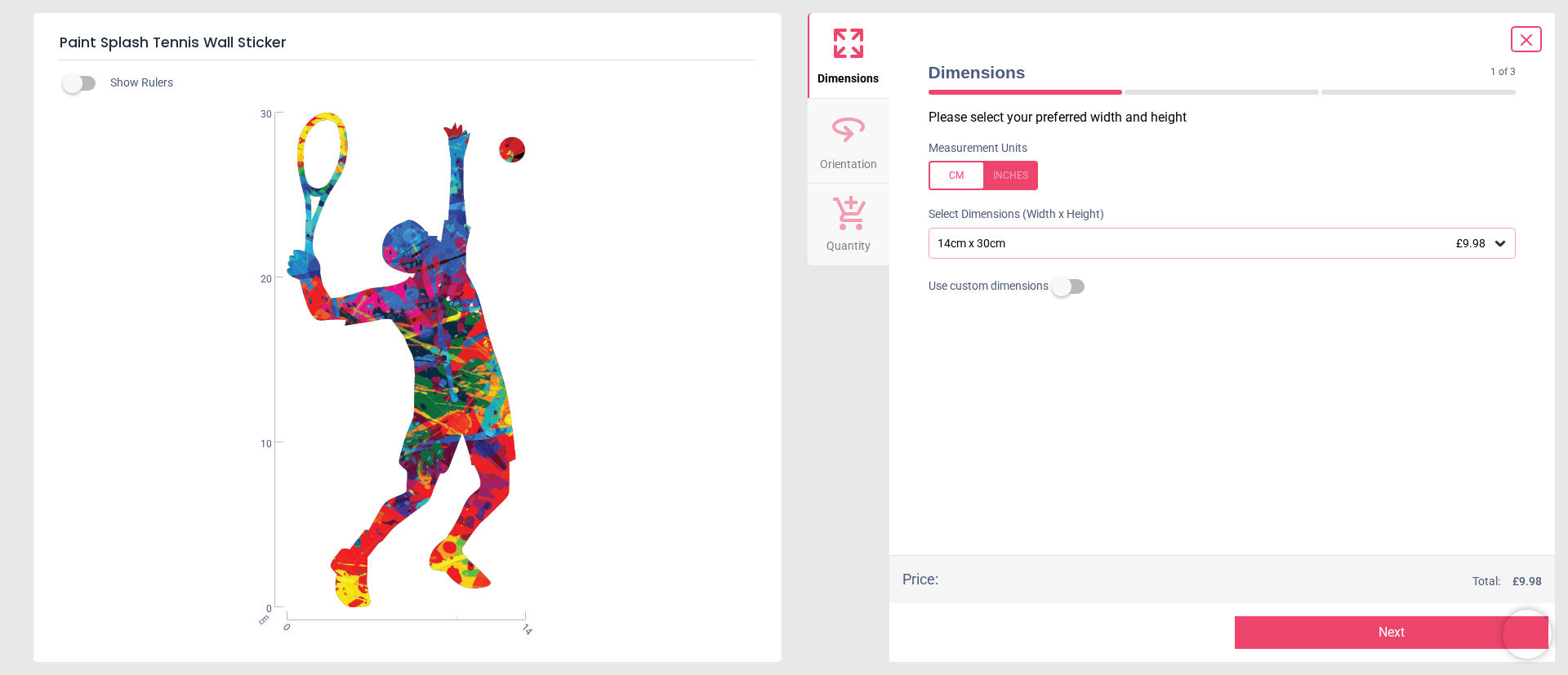
click at [1172, 241] on div "14cm x 30cm £9.98" at bounding box center [1214, 243] width 557 height 14
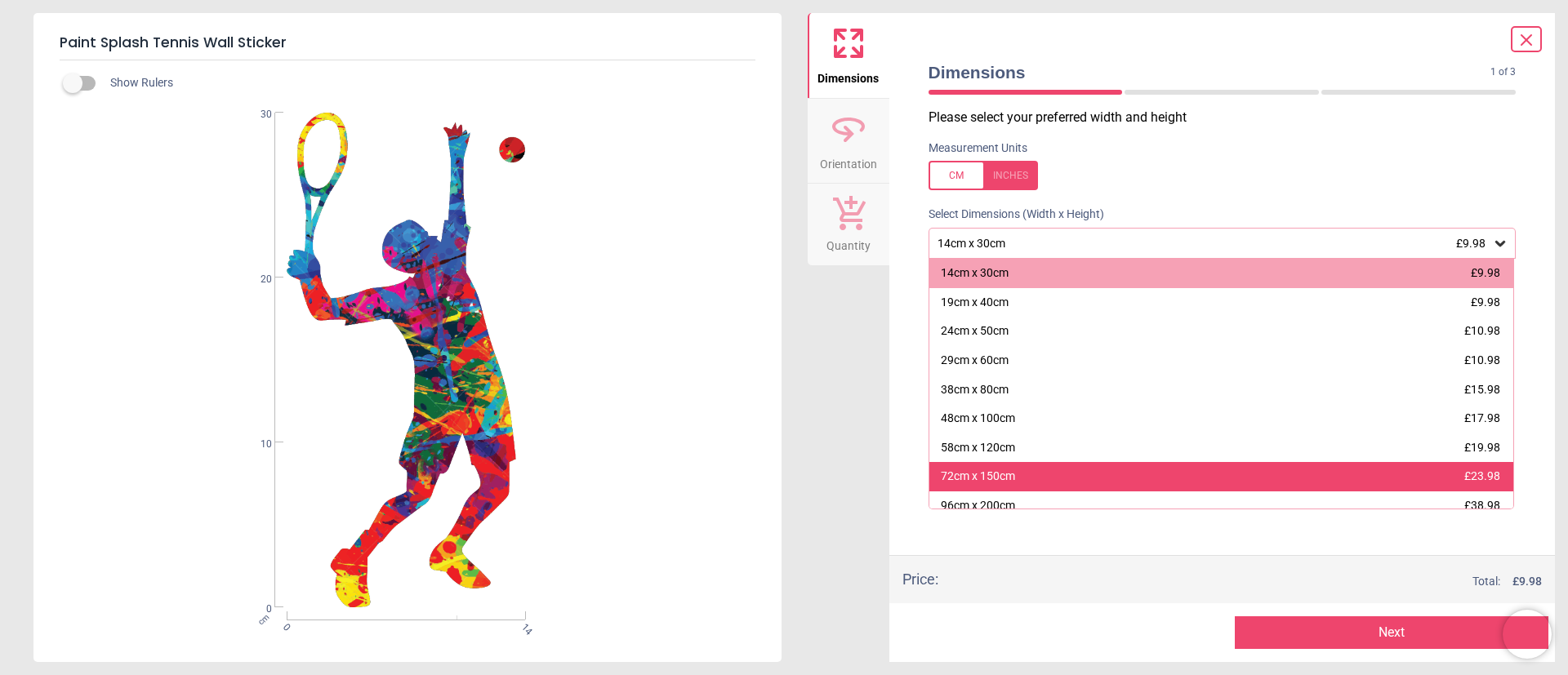
click at [1150, 483] on div "72cm x 150cm £23.98" at bounding box center [1221, 477] width 585 height 30
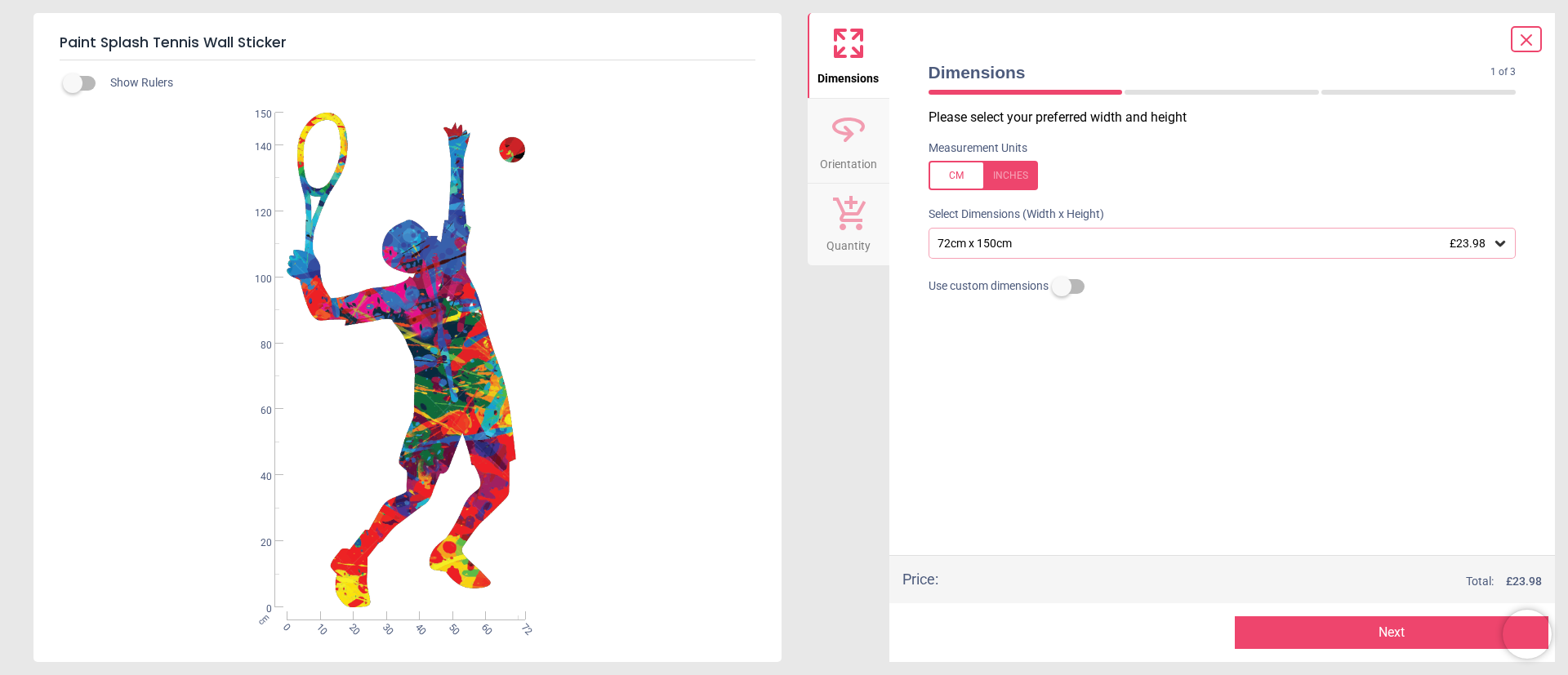
click at [1520, 44] on icon at bounding box center [1526, 40] width 20 height 20
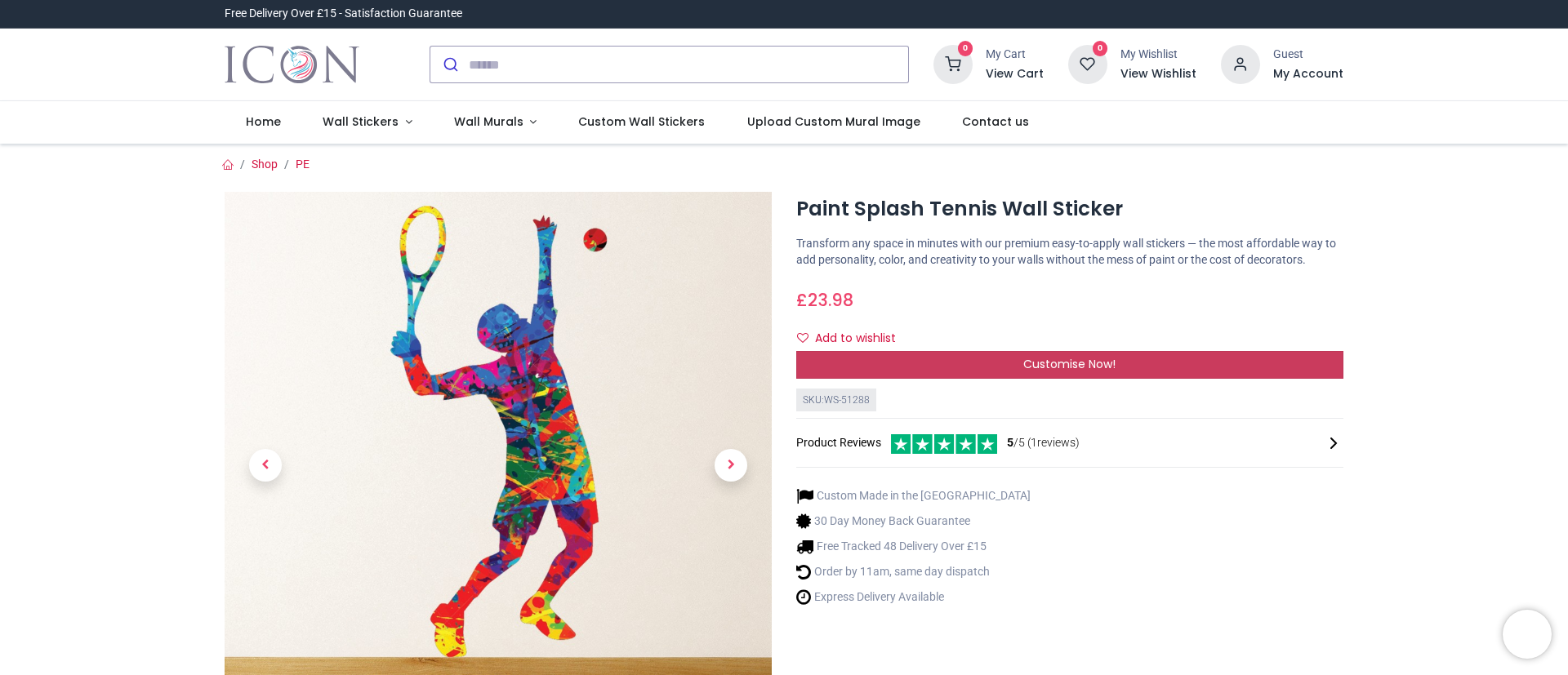
scroll to position [123, 0]
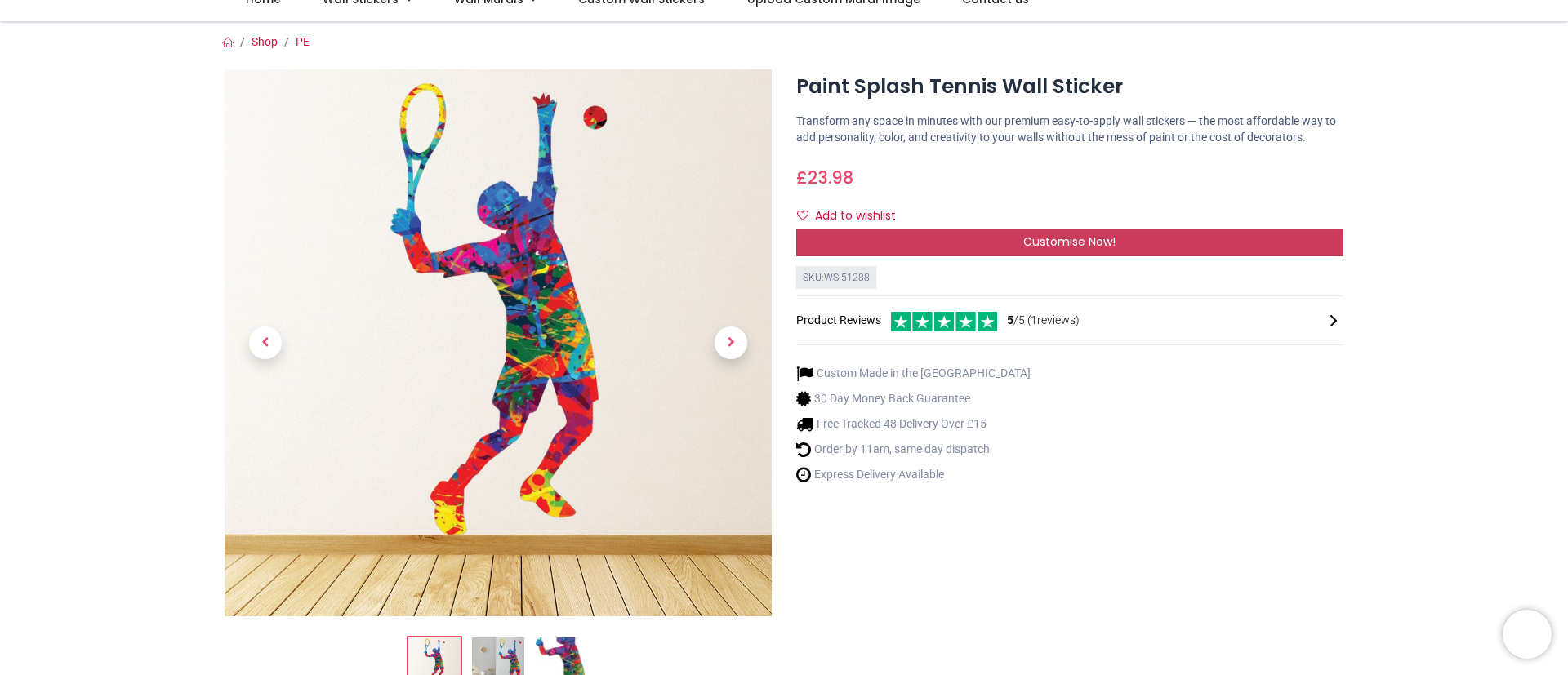
click at [1214, 354] on div "Custom Made in the UK 30 Day Money Back Guarantee Free Tracked 48 Delivery Over…" at bounding box center [1069, 422] width 547 height 140
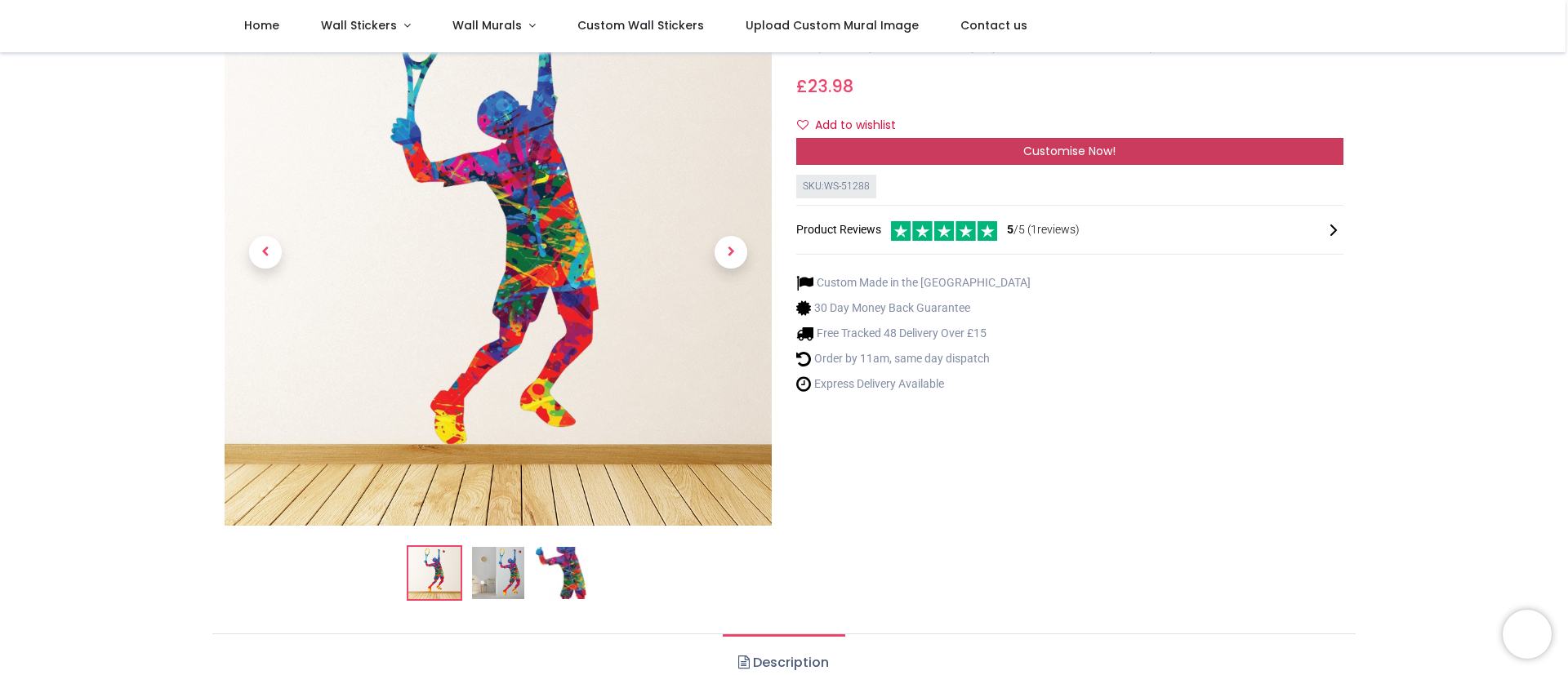
click at [1179, 146] on div "Customise Now!" at bounding box center [1069, 152] width 547 height 28
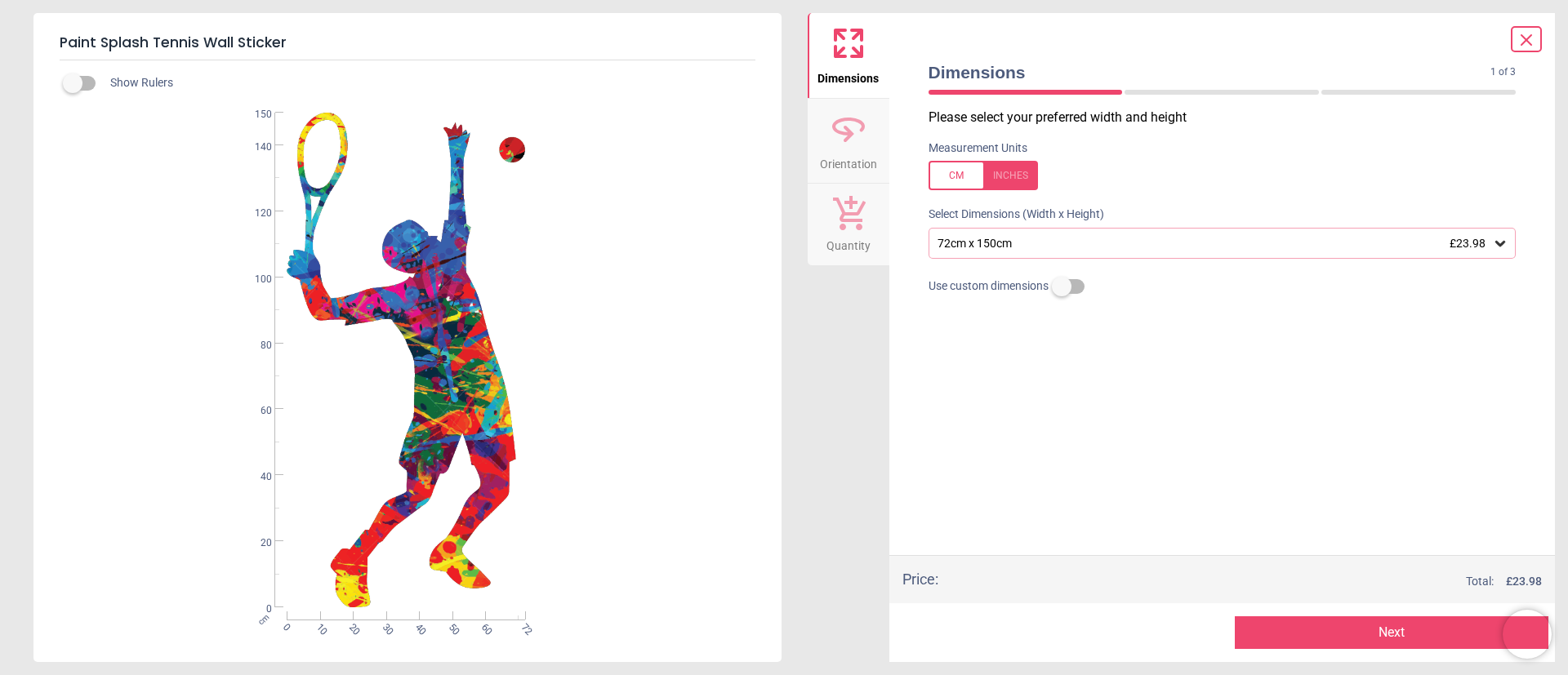
click at [1518, 42] on icon at bounding box center [1526, 40] width 20 height 20
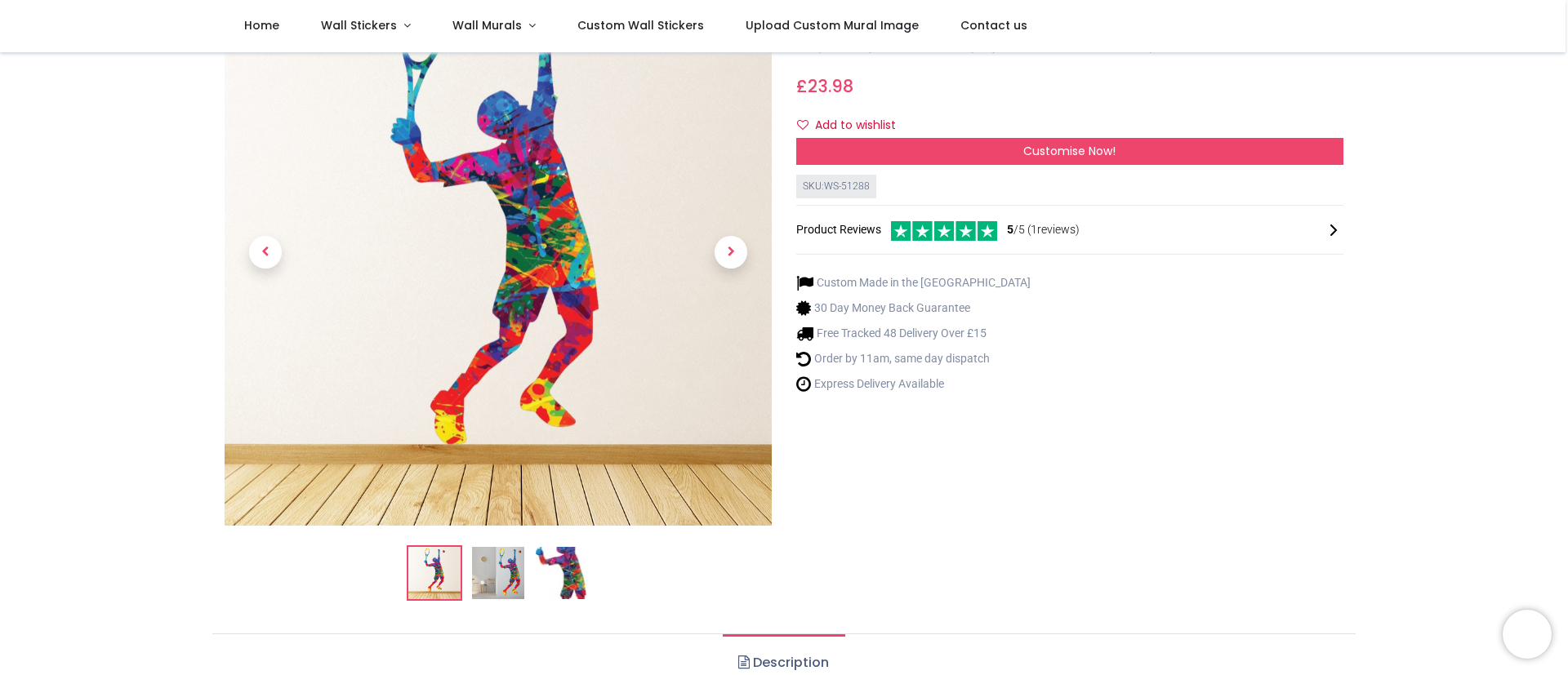
click at [501, 574] on img at bounding box center [498, 573] width 53 height 53
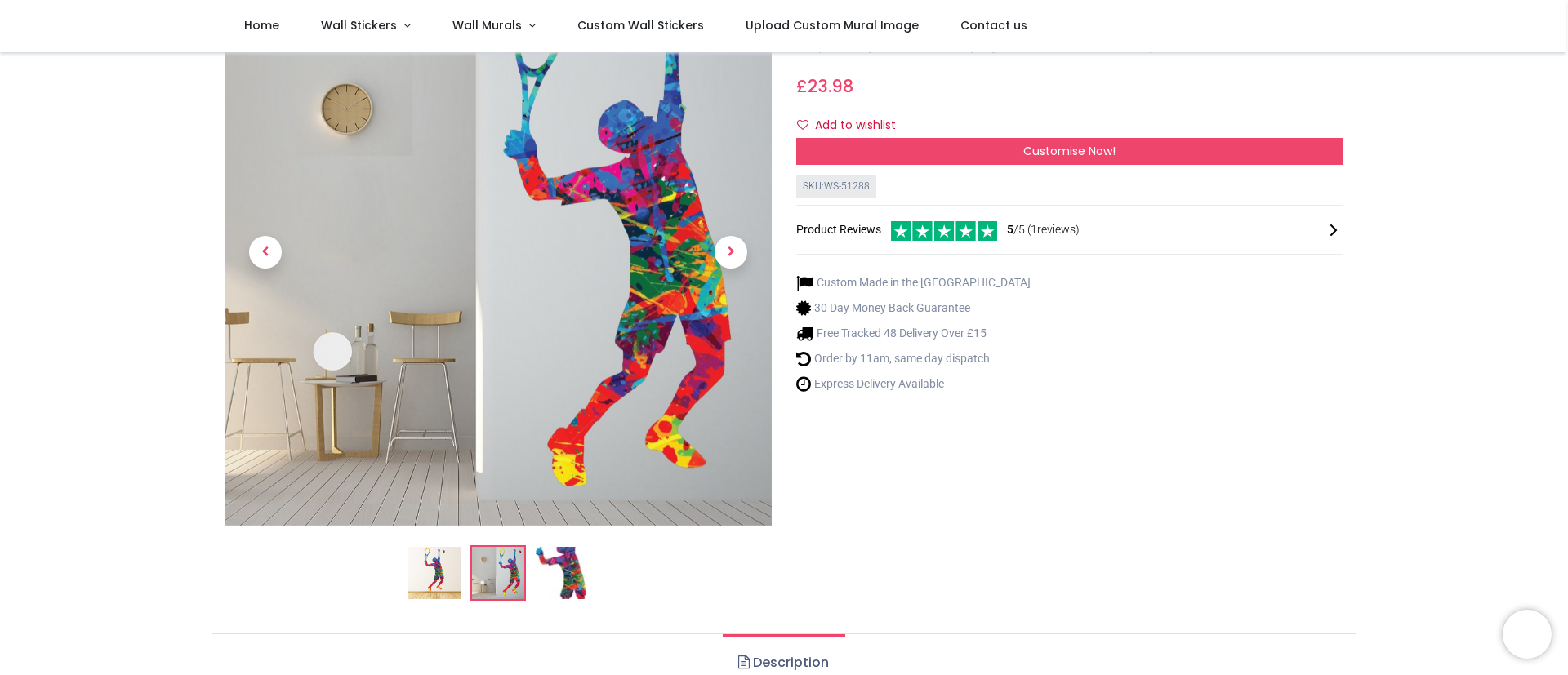
click at [558, 572] on img at bounding box center [562, 573] width 53 height 53
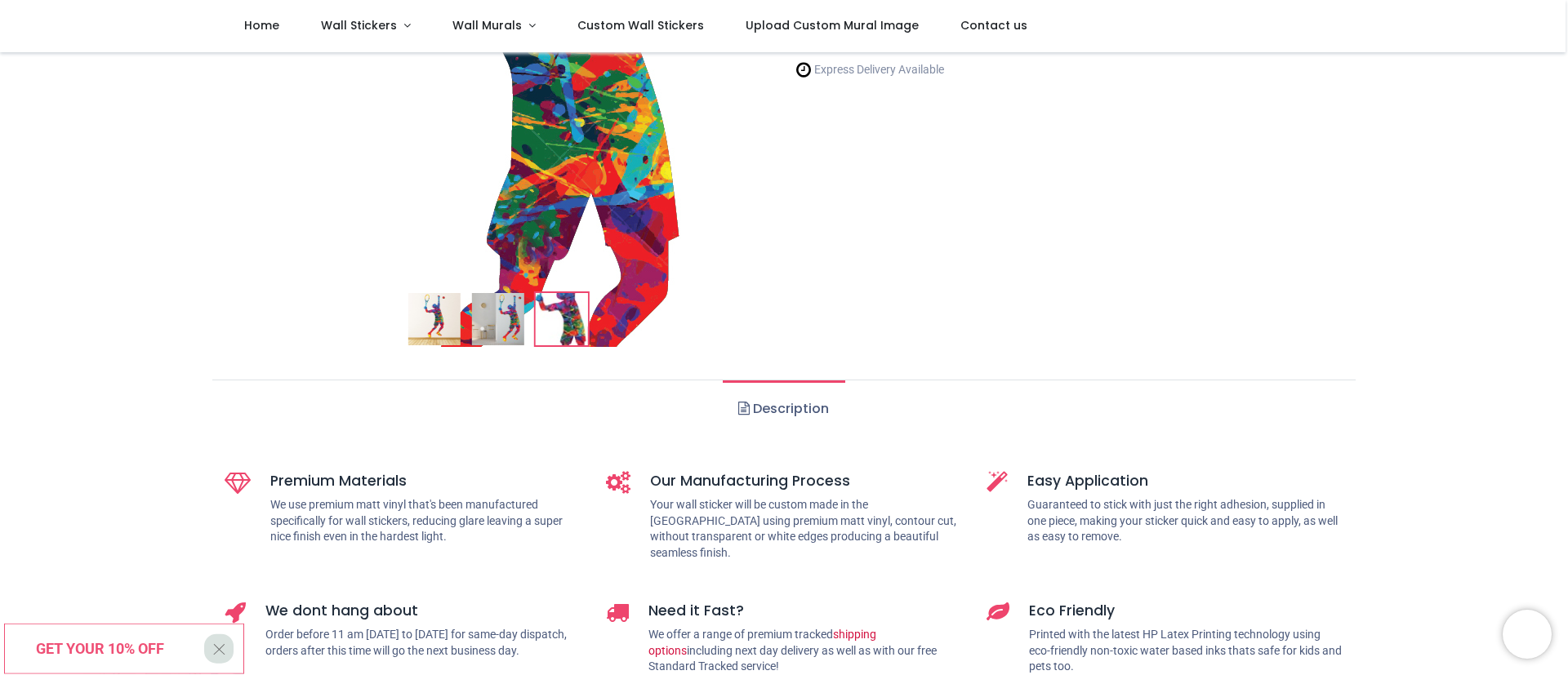
scroll to position [0, 0]
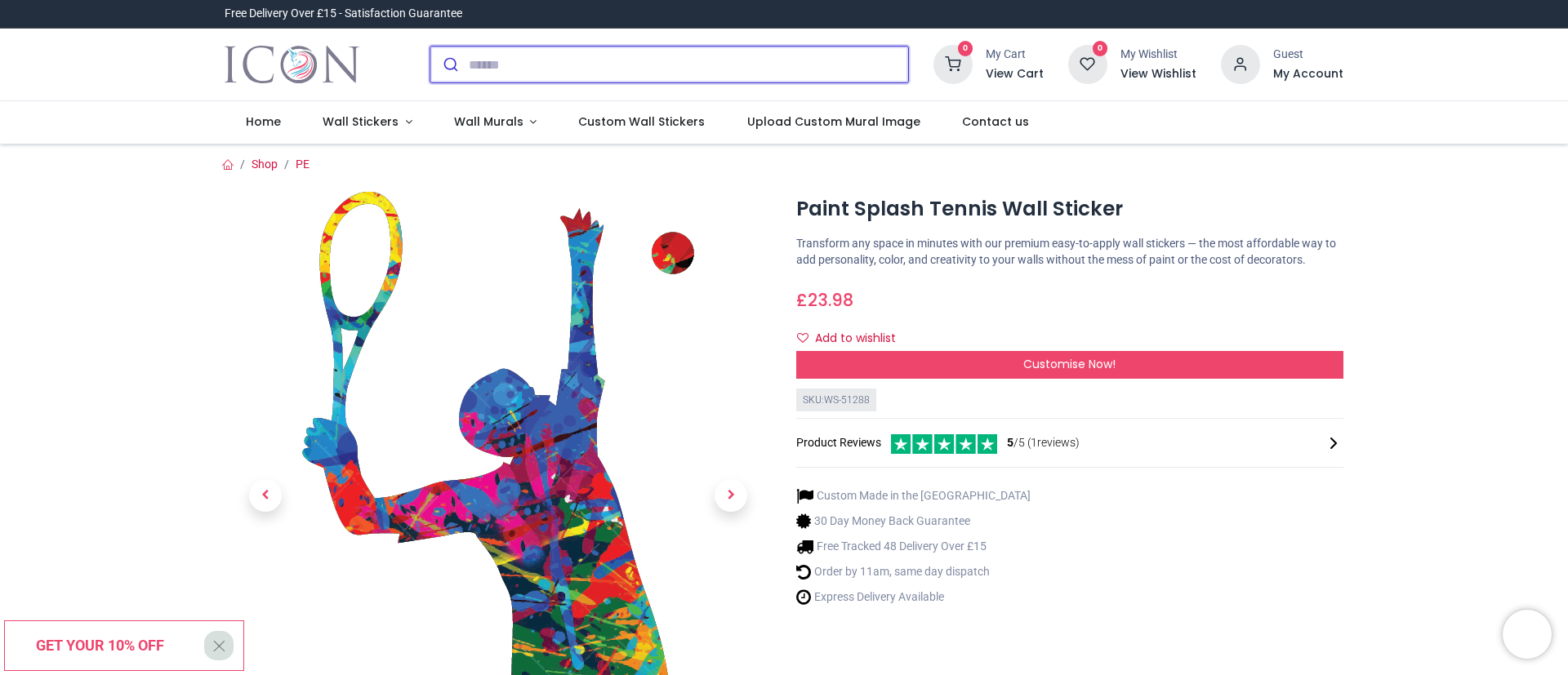
click at [736, 69] on input "search" at bounding box center [688, 65] width 439 height 36
type input "**********"
click at [430, 47] on button "submit" at bounding box center [449, 65] width 39 height 36
